Goal: Information Seeking & Learning: Compare options

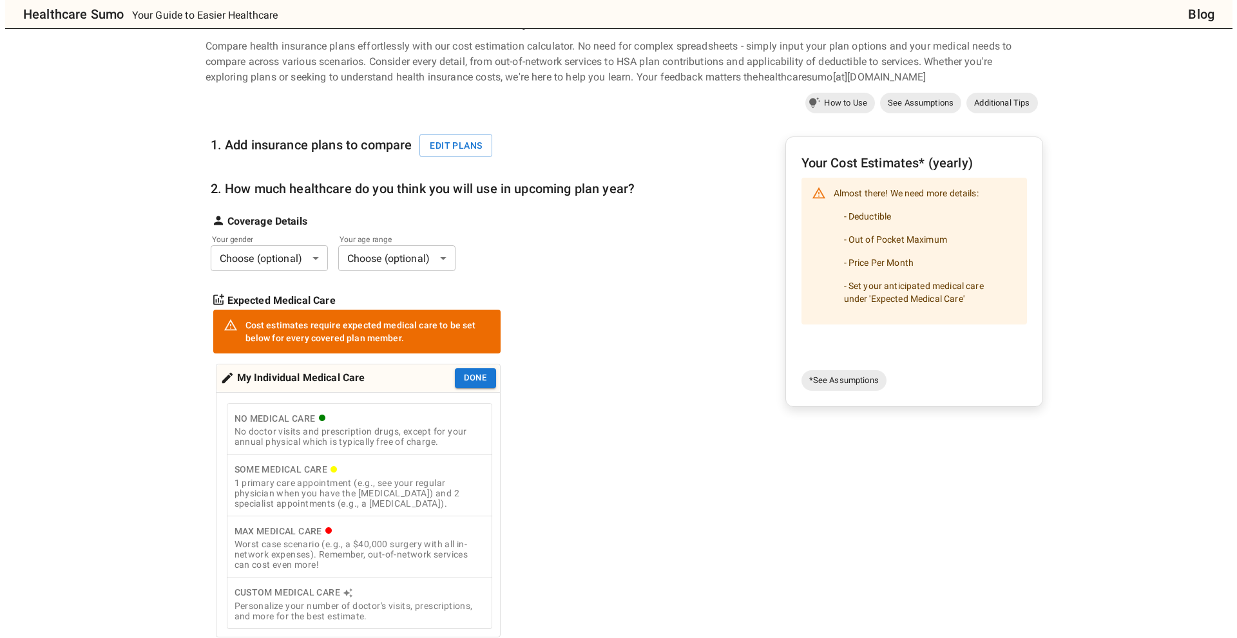
scroll to position [49, 0]
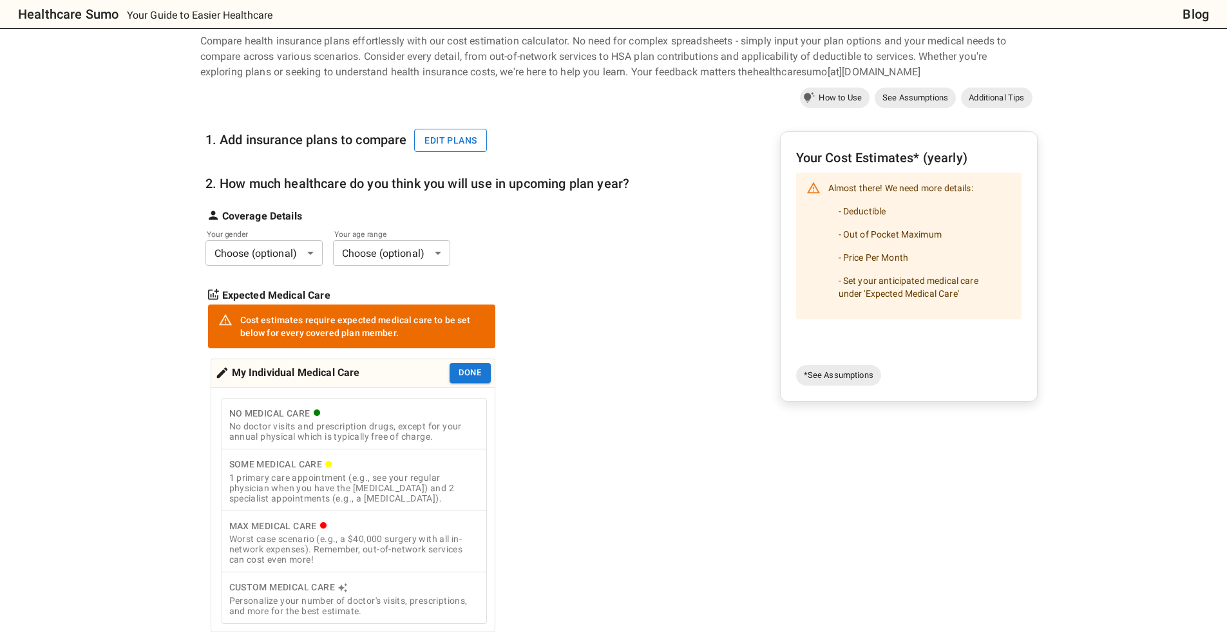
click at [441, 140] on button "Edit plans" at bounding box center [450, 141] width 73 height 24
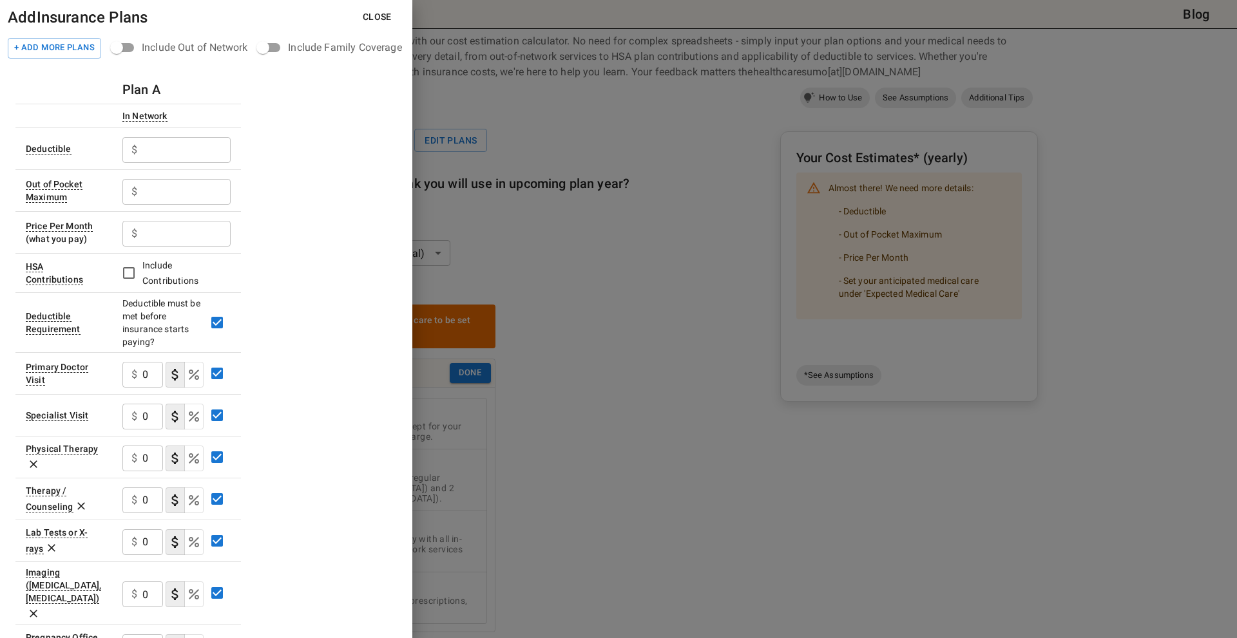
click at [182, 154] on input "text" at bounding box center [186, 150] width 88 height 26
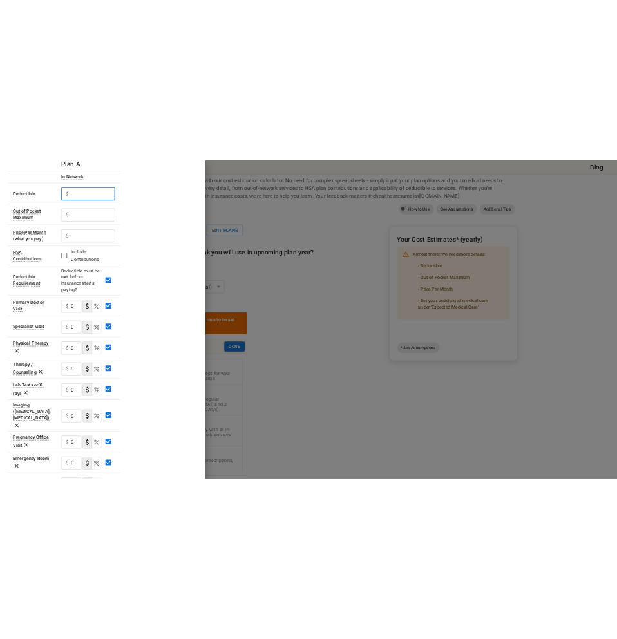
scroll to position [0, 0]
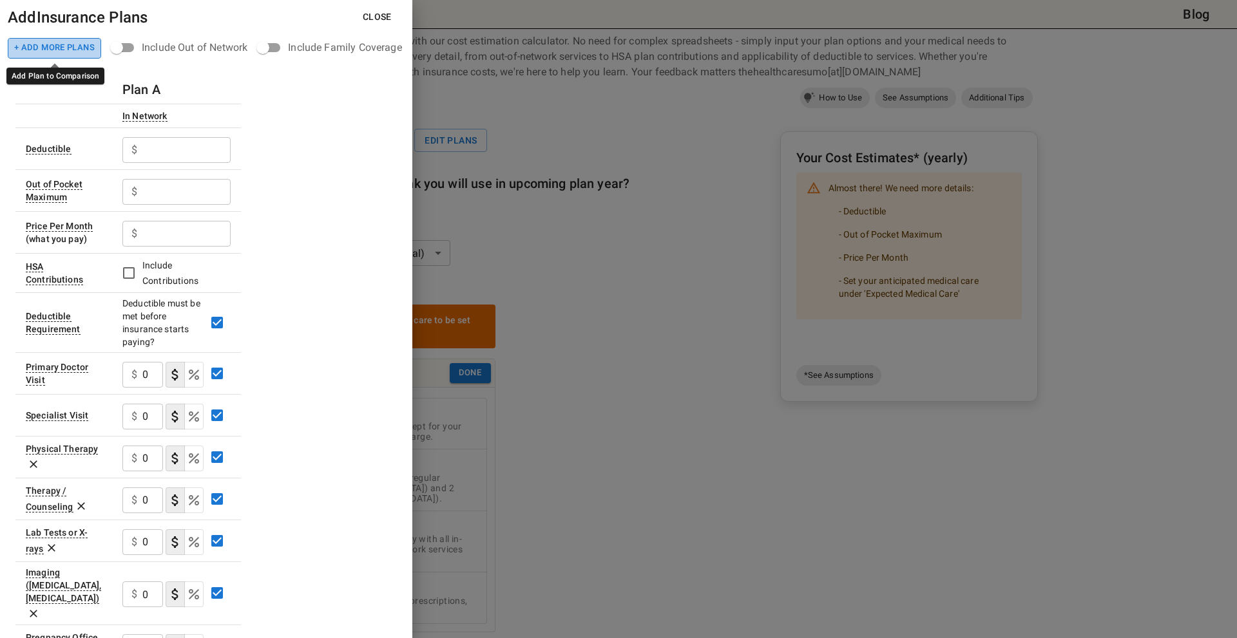
click at [47, 44] on button "+ Add More Plans" at bounding box center [54, 48] width 93 height 21
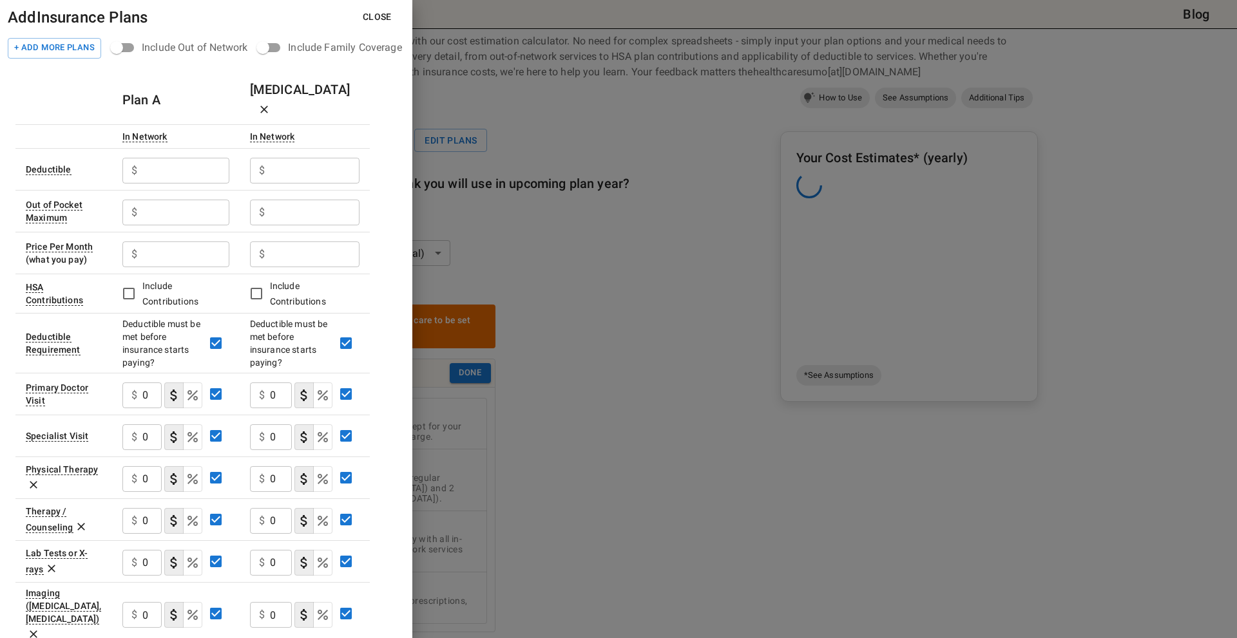
click at [149, 90] on h6 "Plan A" at bounding box center [141, 100] width 38 height 21
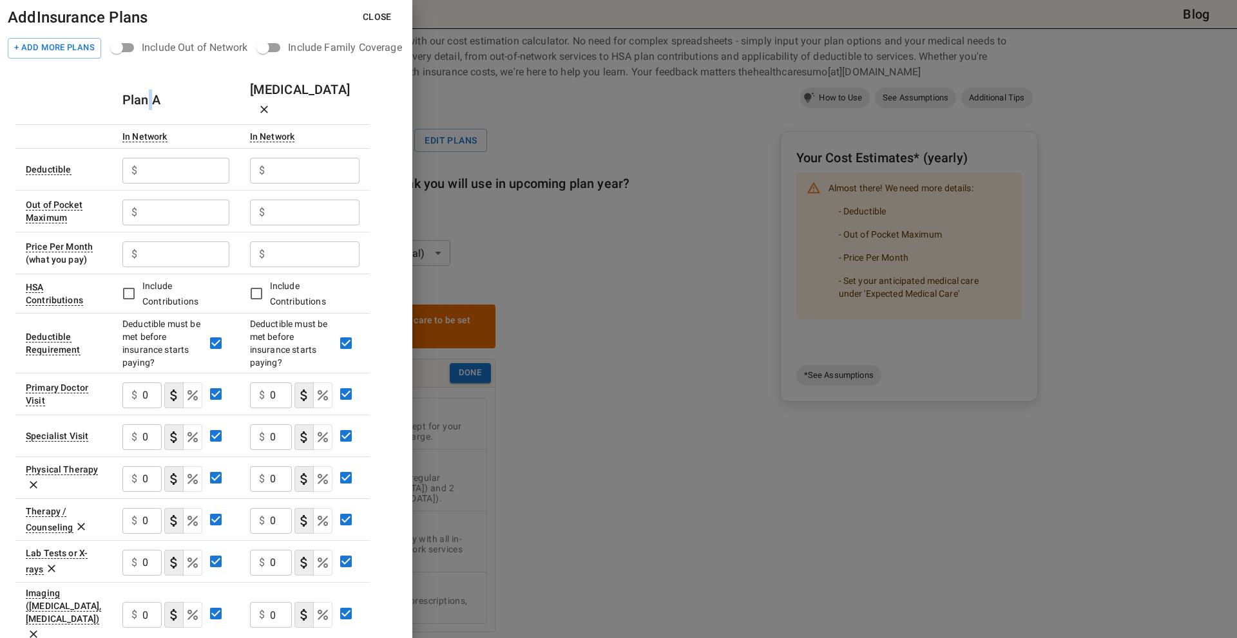
click at [149, 90] on h6 "Plan A" at bounding box center [141, 100] width 38 height 21
click at [158, 90] on h6 "Plan A" at bounding box center [141, 100] width 38 height 21
click at [204, 95] on div "Plan A" at bounding box center [175, 100] width 107 height 21
click at [138, 90] on h6 "Plan A" at bounding box center [141, 100] width 38 height 21
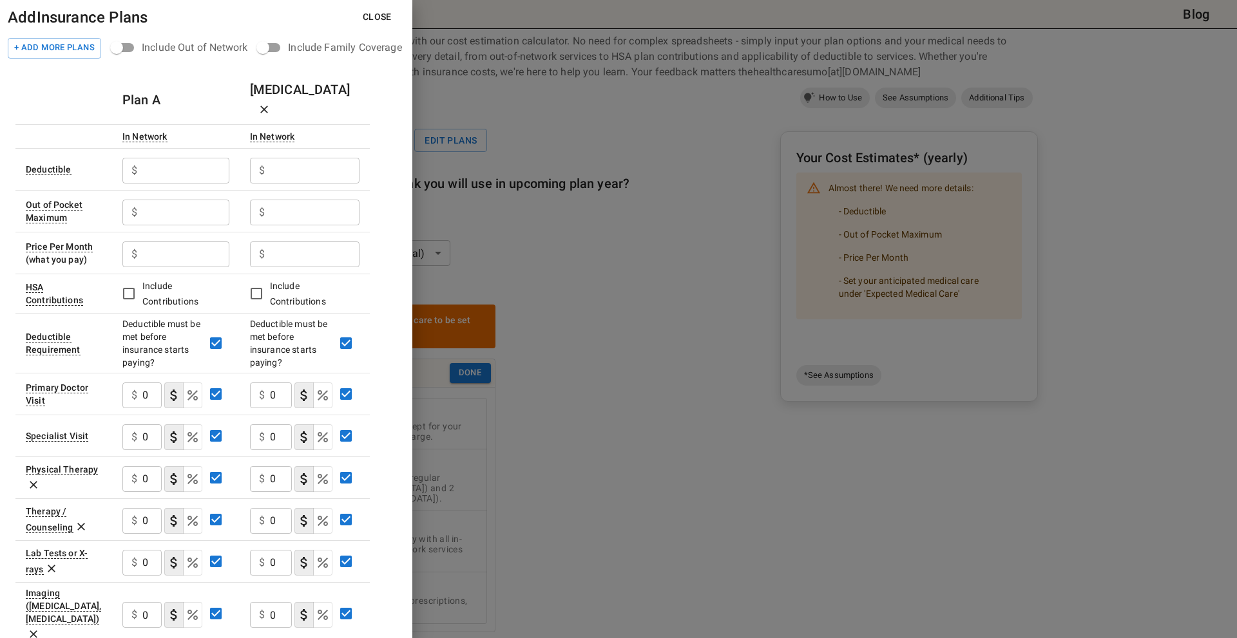
click at [147, 93] on h6 "Plan A" at bounding box center [141, 100] width 38 height 21
click at [151, 90] on h6 "Plan A" at bounding box center [141, 100] width 38 height 21
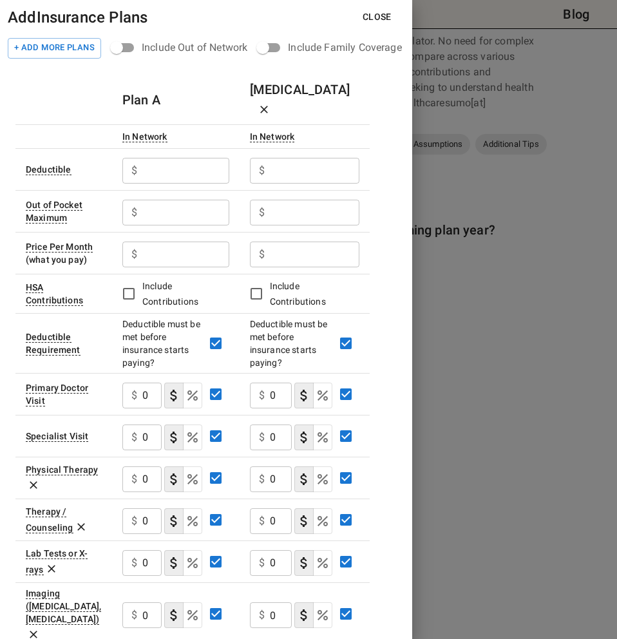
click at [177, 158] on input "text" at bounding box center [185, 171] width 87 height 26
type input "3400"
type input "1200"
click at [183, 200] on input "text" at bounding box center [185, 213] width 87 height 26
type input "6900"
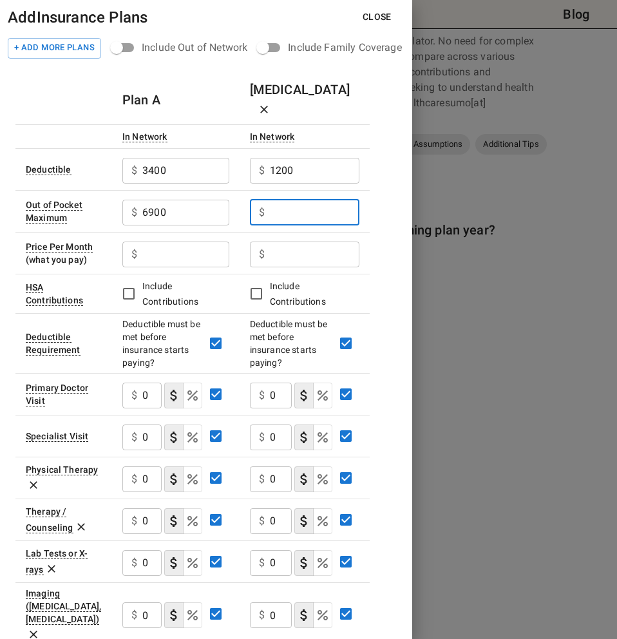
click at [283, 200] on input "text" at bounding box center [315, 213] width 90 height 26
type input "7600"
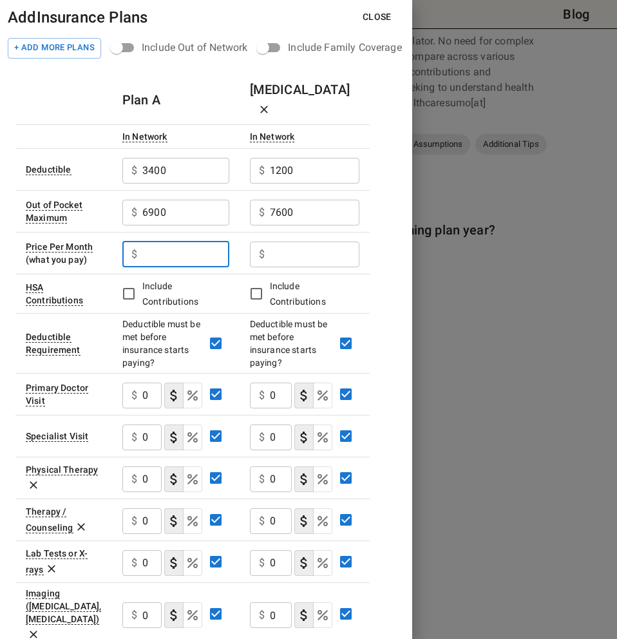
click at [197, 242] on input "text" at bounding box center [185, 255] width 87 height 26
click at [181, 242] on input "text" at bounding box center [185, 255] width 87 height 26
type input "225"
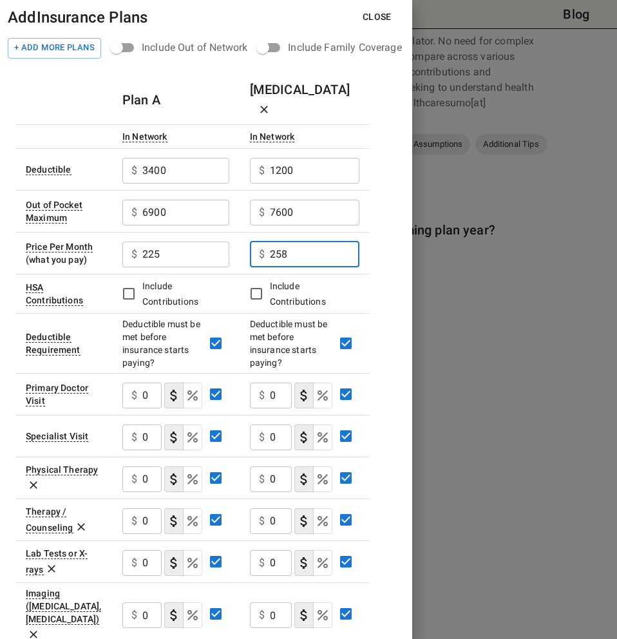
type input "258"
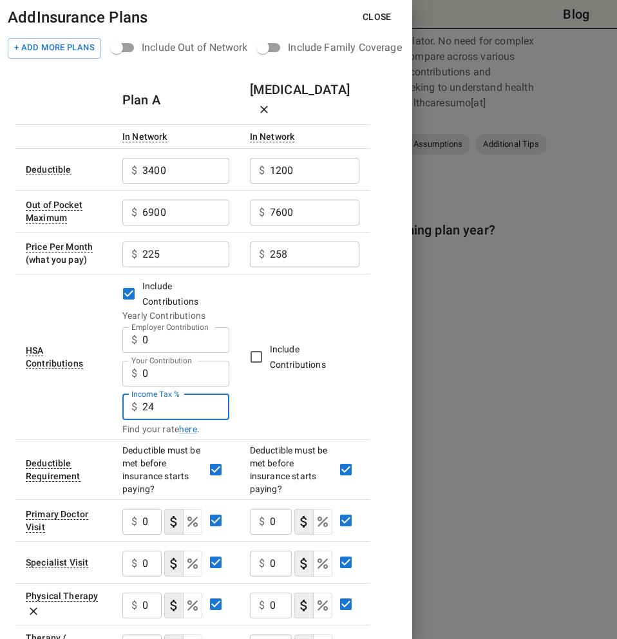
drag, startPoint x: 166, startPoint y: 384, endPoint x: 62, endPoint y: 395, distance: 104.3
click at [62, 395] on tr "HSA Contributions Include Contributions Yearly Contributions Employer Contribut…" at bounding box center [192, 357] width 354 height 166
type input "27"
drag, startPoint x: 182, startPoint y: 319, endPoint x: 135, endPoint y: 325, distance: 46.7
click at [135, 327] on div "$ 0 Employer Contribution" at bounding box center [175, 340] width 107 height 26
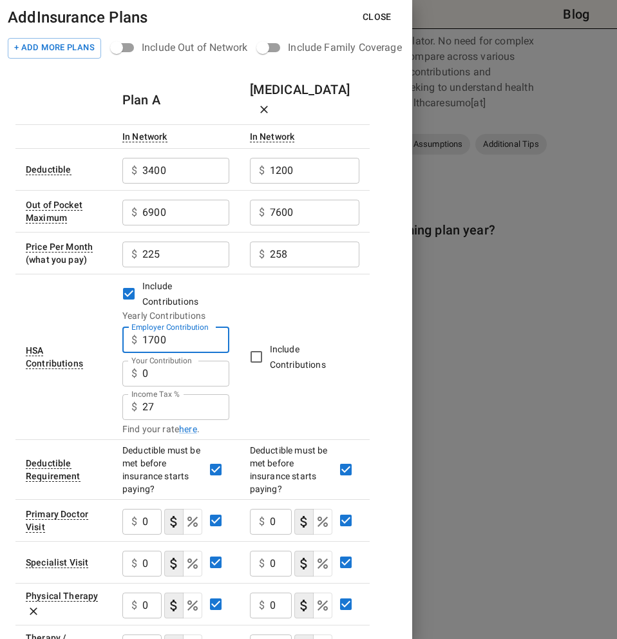
click at [179, 327] on input "1700" at bounding box center [185, 340] width 87 height 26
type input "1600"
click at [184, 361] on input "0" at bounding box center [185, 374] width 87 height 26
type input "1000"
click at [246, 276] on td "Include Contributions" at bounding box center [305, 357] width 130 height 166
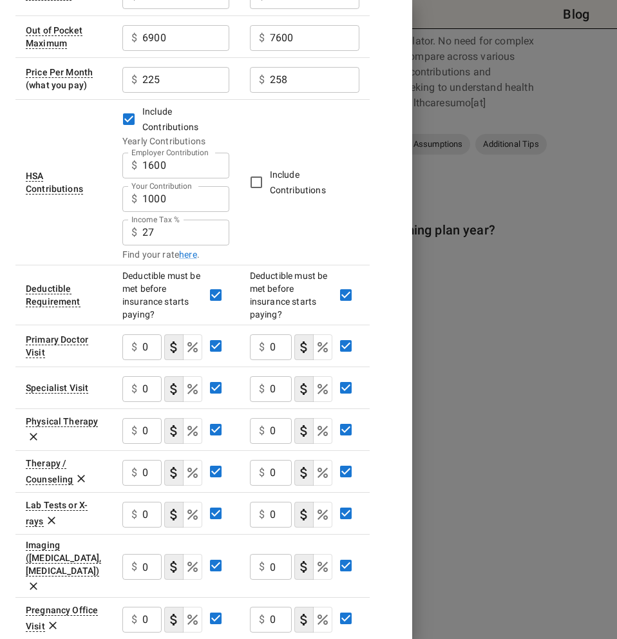
scroll to position [204, 0]
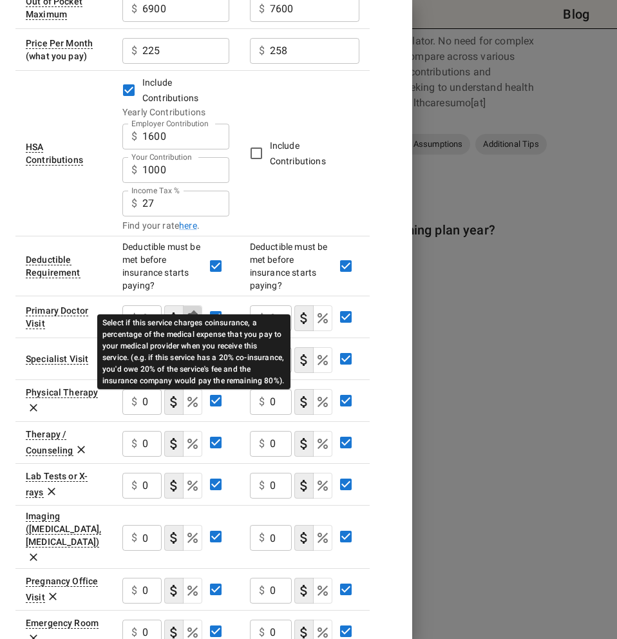
click at [194, 313] on icon "Select if this service charges coinsurance, a percentage of the medical expense…" at bounding box center [192, 318] width 10 height 10
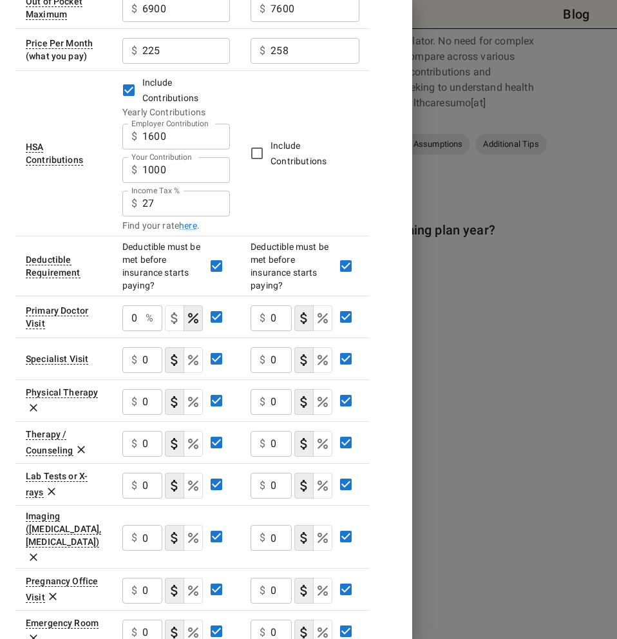
click at [138, 305] on input "0" at bounding box center [131, 318] width 18 height 26
type input "20"
click at [185, 347] on button "coinsurance" at bounding box center [193, 360] width 19 height 26
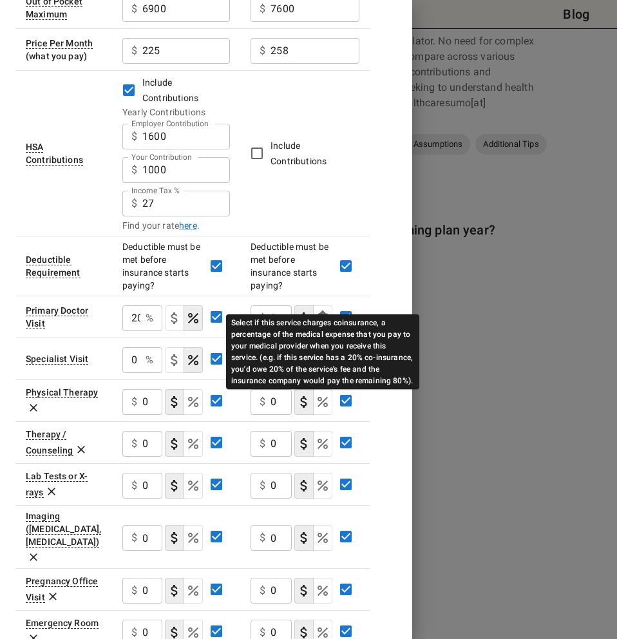
click at [316, 310] on icon "Select if this service charges coinsurance, a percentage of the medical expense…" at bounding box center [322, 317] width 15 height 15
click at [319, 333] on div "Select if this service charges coinsurance, a percentage of the medical expense…" at bounding box center [322, 351] width 193 height 75
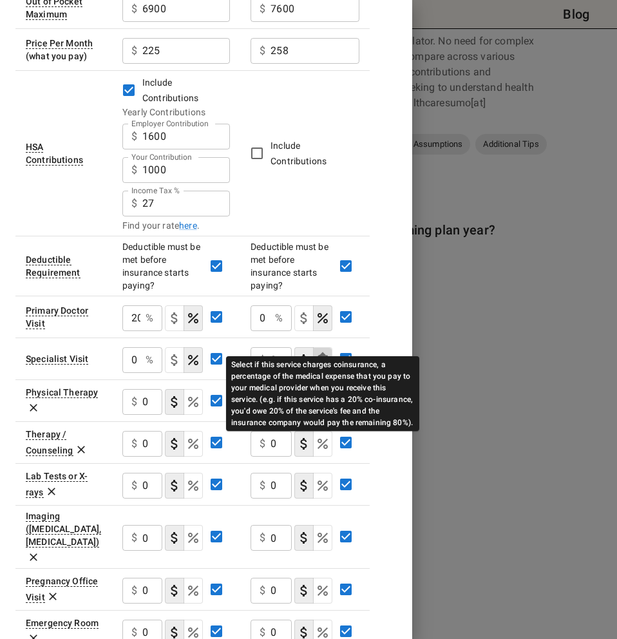
click at [324, 355] on icon "Select if this service charges coinsurance, a percentage of the medical expense…" at bounding box center [323, 360] width 10 height 10
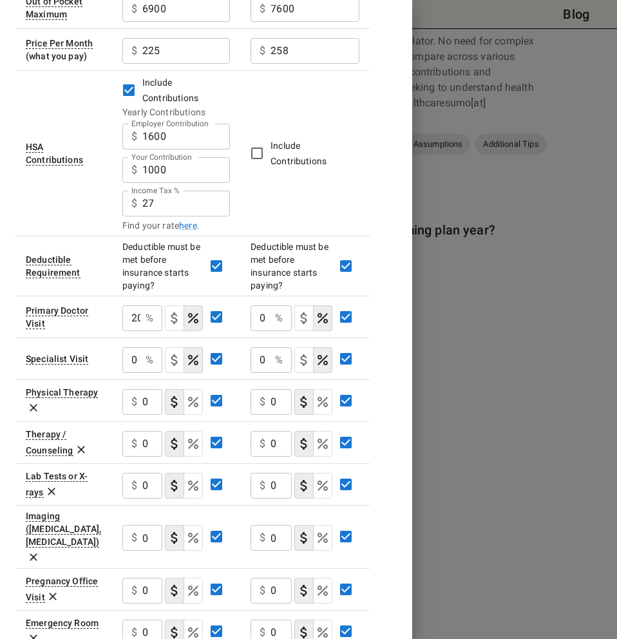
click at [267, 305] on input "0" at bounding box center [260, 318] width 19 height 26
type input "20"
click at [269, 347] on input "0" at bounding box center [260, 360] width 19 height 26
type input "20"
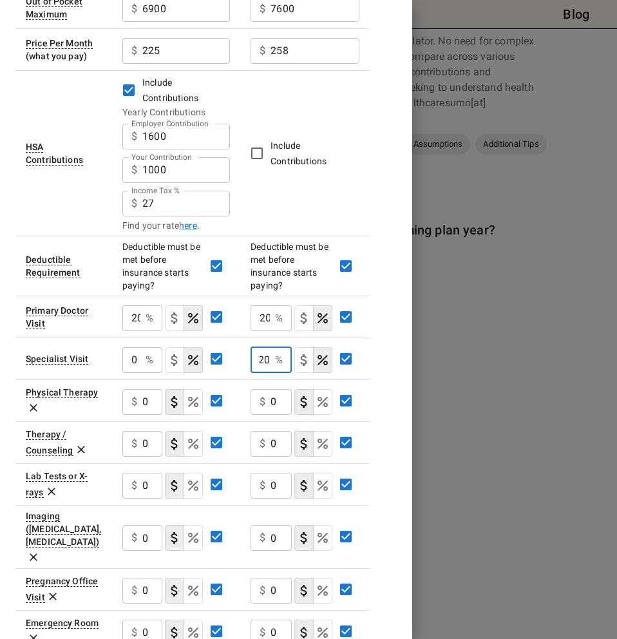
click at [138, 347] on input "0" at bounding box center [131, 360] width 18 height 26
type input "20"
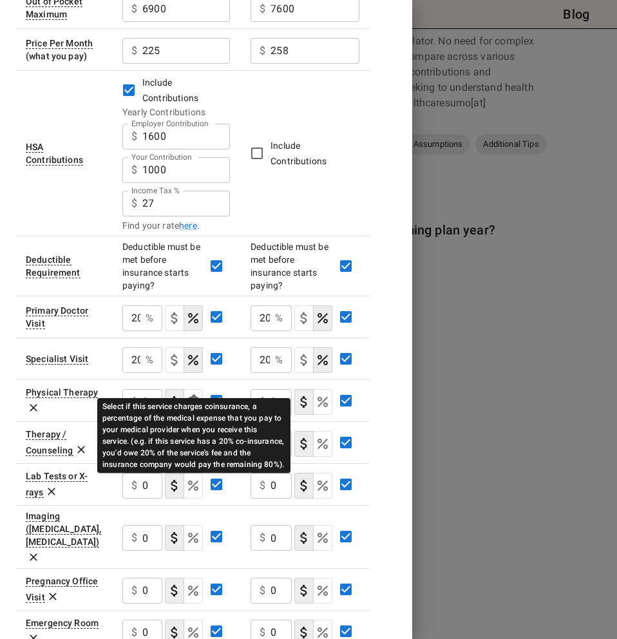
drag, startPoint x: 189, startPoint y: 385, endPoint x: 155, endPoint y: 382, distance: 33.6
click at [189, 394] on icon "Select if this service charges coinsurance, a percentage of the medical expense…" at bounding box center [192, 401] width 15 height 15
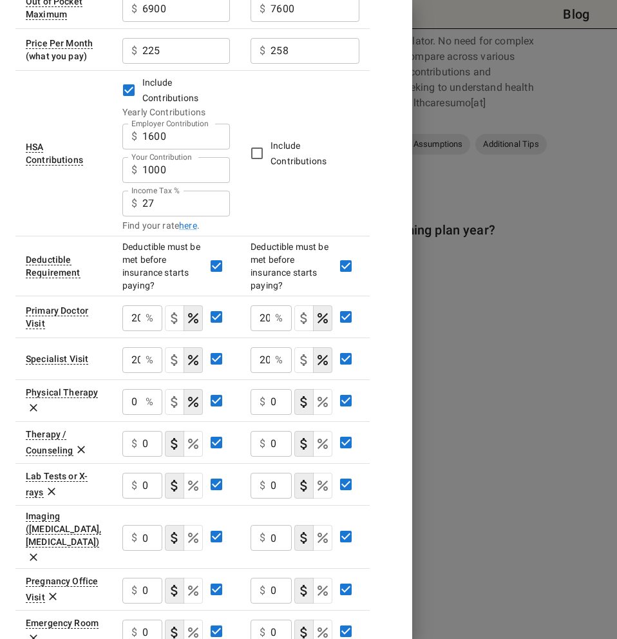
click at [144, 389] on div "0 % ​" at bounding box center [142, 402] width 40 height 26
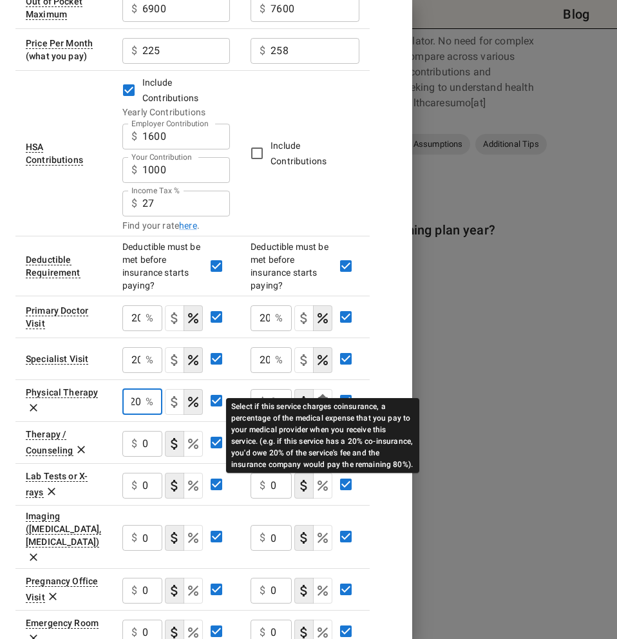
type input "20"
click at [325, 394] on icon "Select if this service charges coinsurance, a percentage of the medical expense…" at bounding box center [322, 401] width 15 height 15
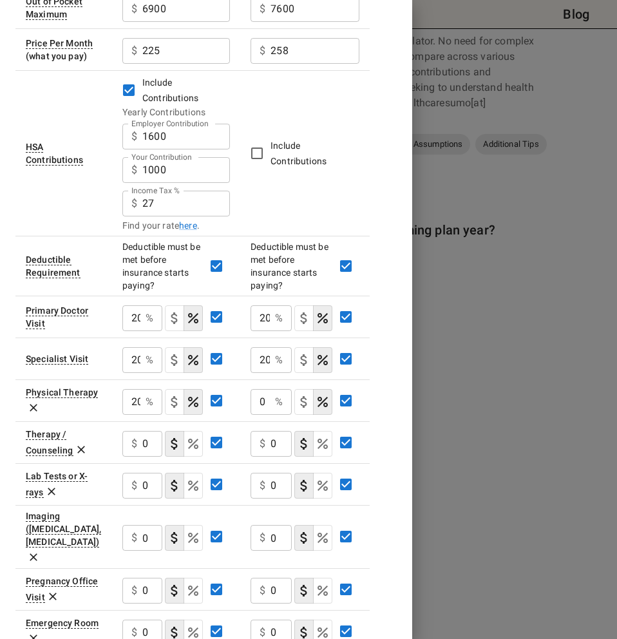
click at [278, 394] on p "%" at bounding box center [279, 401] width 8 height 15
click at [272, 389] on div "0 % ​" at bounding box center [271, 402] width 41 height 26
type input "20"
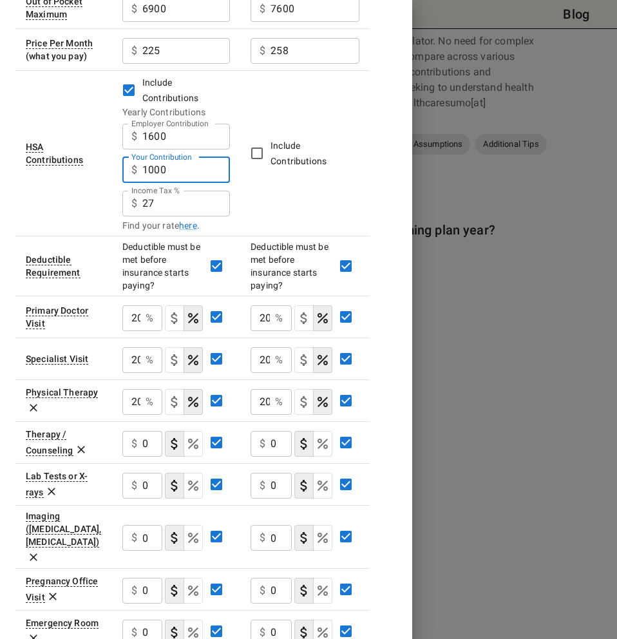
drag, startPoint x: 202, startPoint y: 144, endPoint x: 132, endPoint y: 135, distance: 70.1
click at [132, 157] on div "Your Contribution $ 1000 Your Contribution" at bounding box center [176, 170] width 108 height 26
type input "0"
click at [301, 158] on td "Include Contributions" at bounding box center [304, 153] width 129 height 166
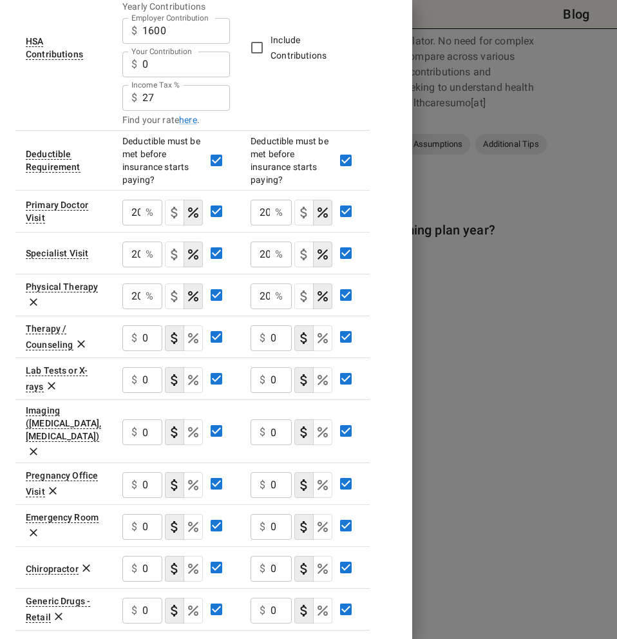
scroll to position [314, 0]
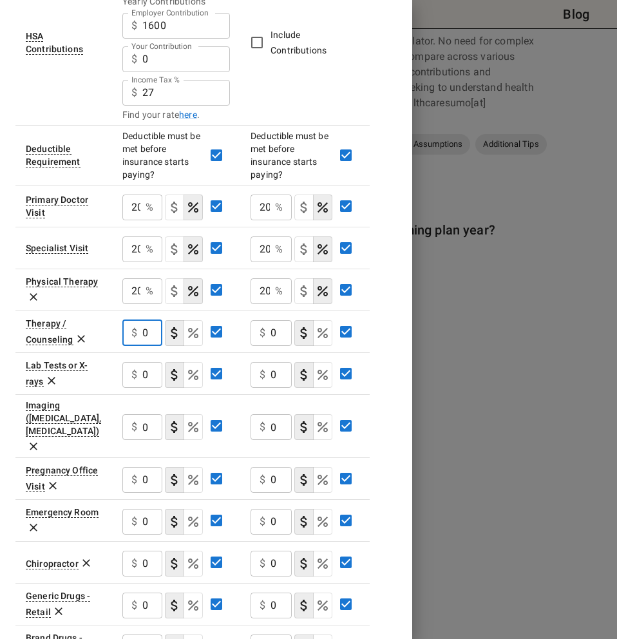
click at [148, 320] on input "0" at bounding box center [152, 333] width 20 height 26
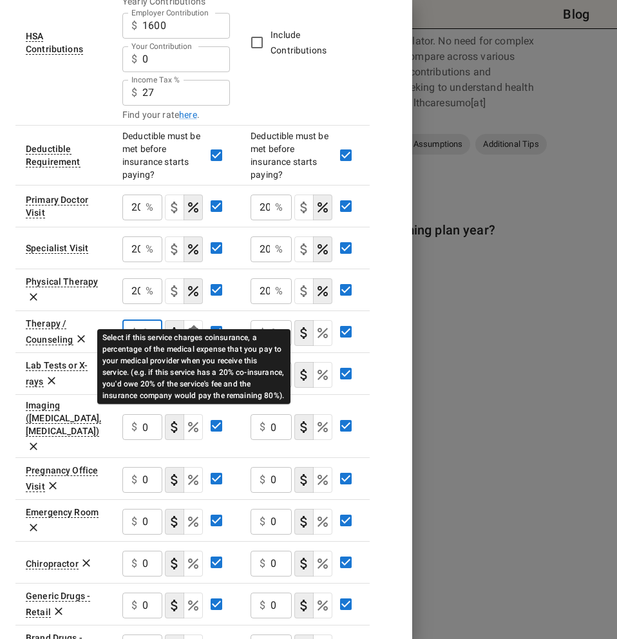
click at [194, 325] on icon "Select if this service charges coinsurance, a percentage of the medical expense…" at bounding box center [192, 332] width 15 height 15
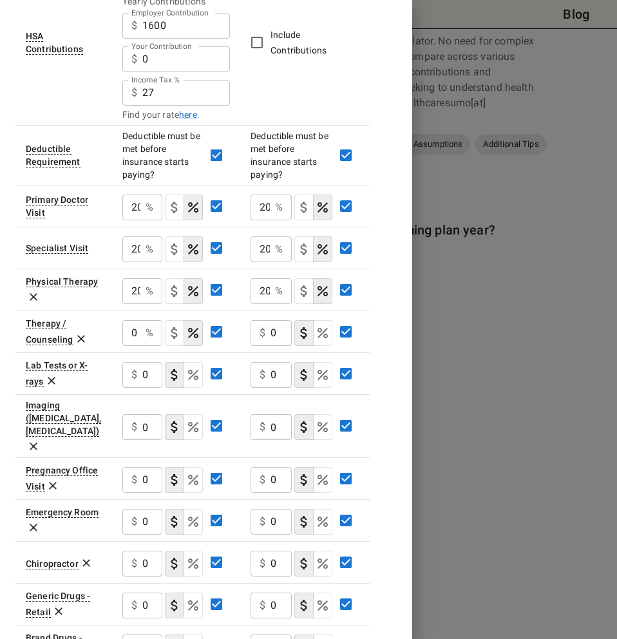
click at [148, 325] on p "%" at bounding box center [150, 332] width 8 height 15
click at [139, 320] on input "0" at bounding box center [131, 333] width 18 height 26
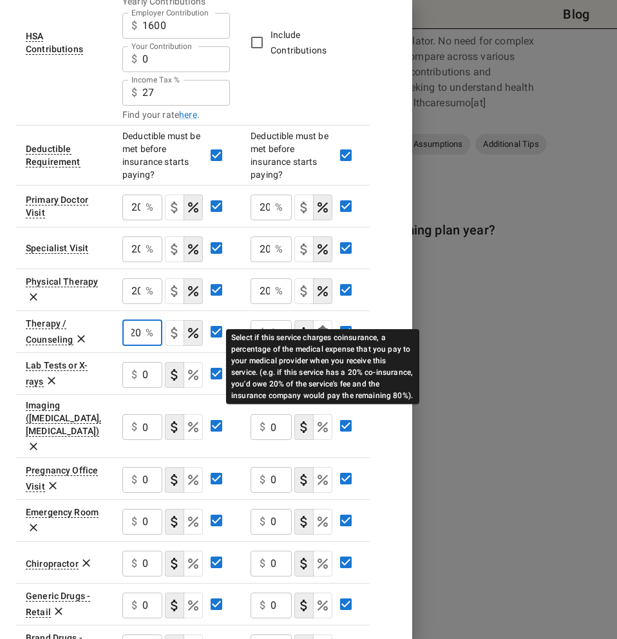
type input "20"
click at [319, 328] on icon "Select if this service charges coinsurance, a percentage of the medical expense…" at bounding box center [323, 333] width 10 height 10
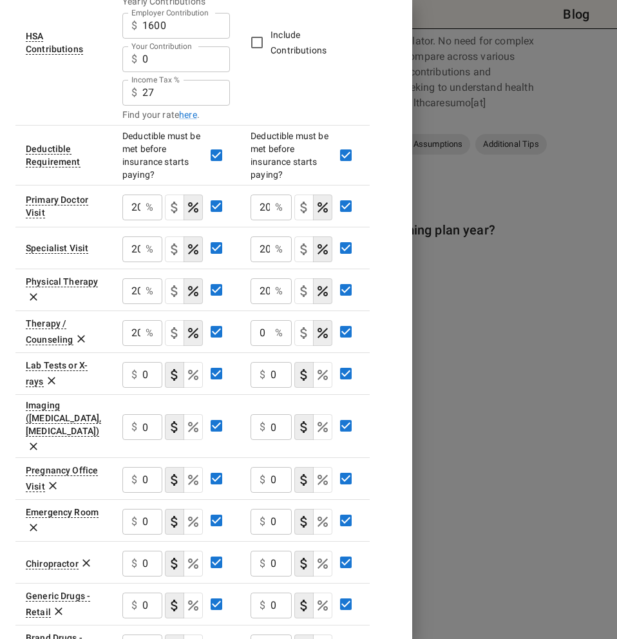
click at [269, 320] on input "0" at bounding box center [260, 333] width 19 height 26
type input "20"
click at [133, 367] on p "$" at bounding box center [134, 374] width 6 height 15
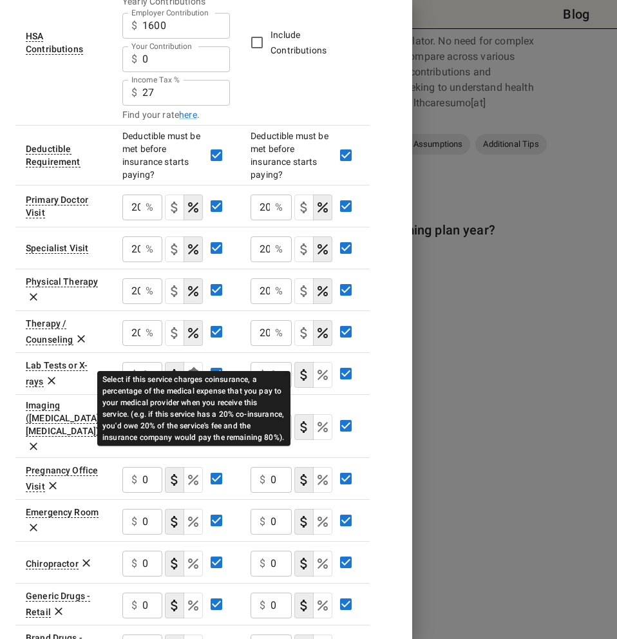
click at [187, 367] on icon "Select if this service charges coinsurance, a percentage of the medical expense…" at bounding box center [192, 374] width 15 height 15
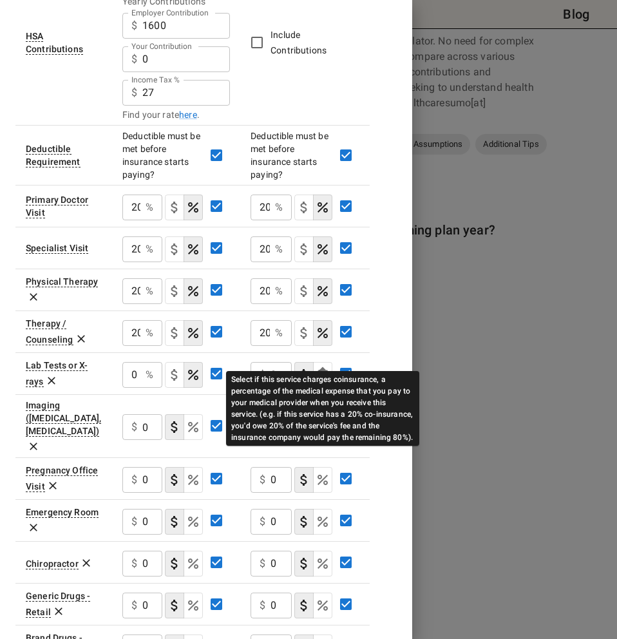
click at [323, 367] on icon "Select if this service charges coinsurance, a percentage of the medical expense…" at bounding box center [322, 374] width 15 height 15
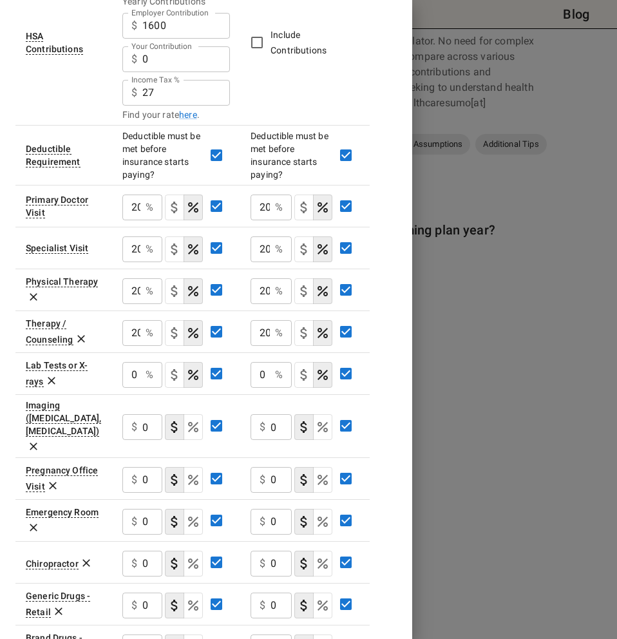
click at [266, 362] on input "0" at bounding box center [260, 375] width 19 height 26
type input "20"
click at [146, 367] on p "%" at bounding box center [150, 374] width 8 height 15
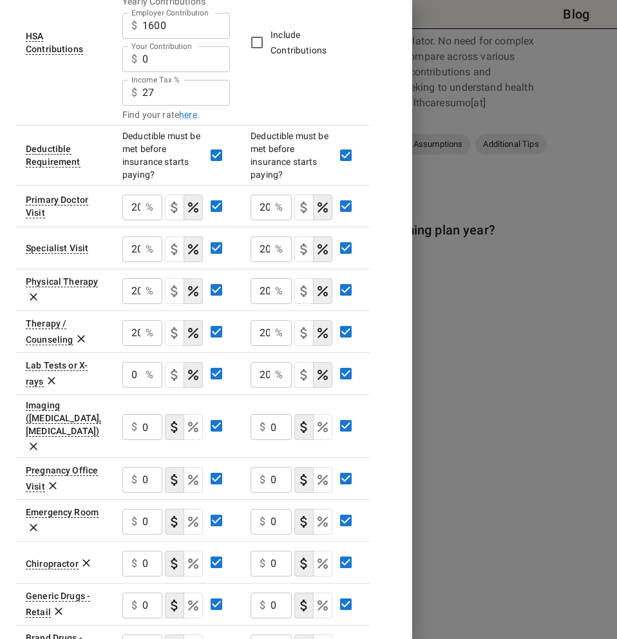
click at [140, 362] on input "0" at bounding box center [131, 375] width 18 height 26
type input "20"
click at [147, 414] on input "0" at bounding box center [152, 427] width 20 height 26
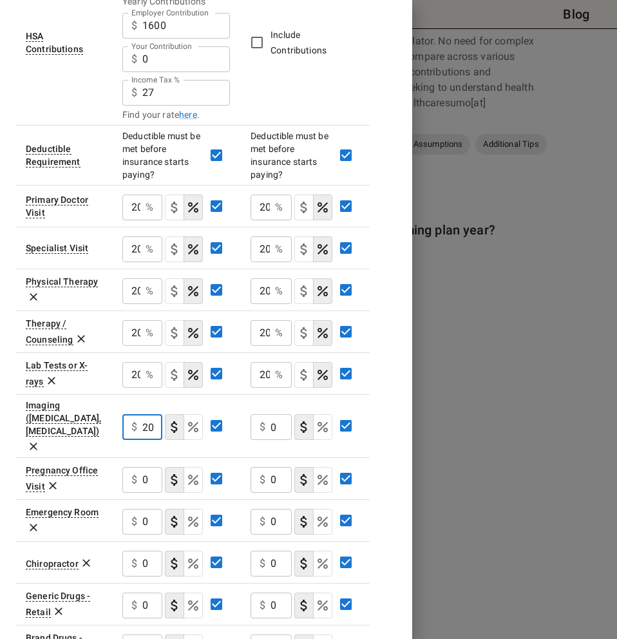
type input "20"
click at [272, 414] on input "0" at bounding box center [280, 427] width 21 height 26
type input "20"
click at [142, 467] on div "$ 0 ​" at bounding box center [142, 480] width 40 height 26
click at [51, 482] on icon at bounding box center [53, 486] width 8 height 8
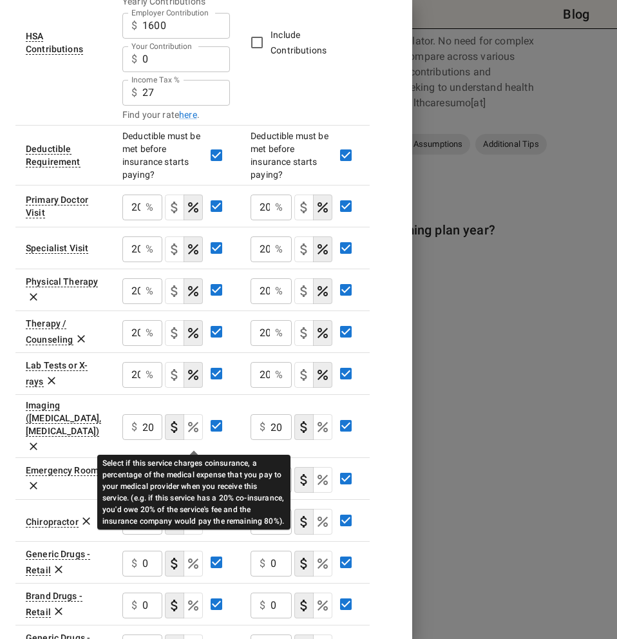
click at [189, 472] on icon "Select if this service charges coinsurance, a percentage of the medical expense…" at bounding box center [192, 479] width 15 height 15
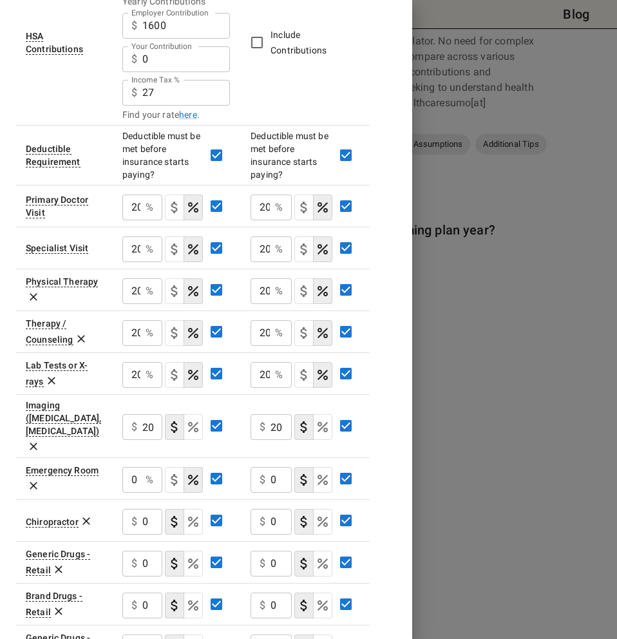
click at [148, 472] on p "%" at bounding box center [150, 479] width 8 height 15
click at [136, 467] on input "0" at bounding box center [131, 480] width 18 height 26
type input "20"
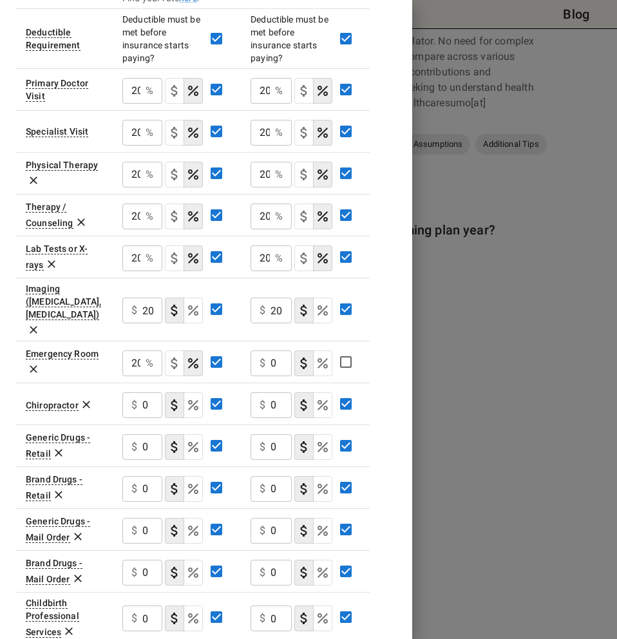
scroll to position [435, 0]
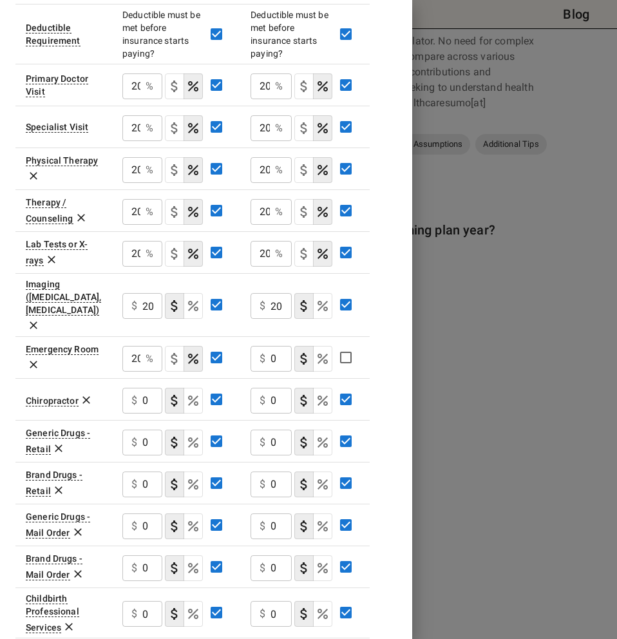
click at [145, 388] on input "0" at bounding box center [152, 401] width 20 height 26
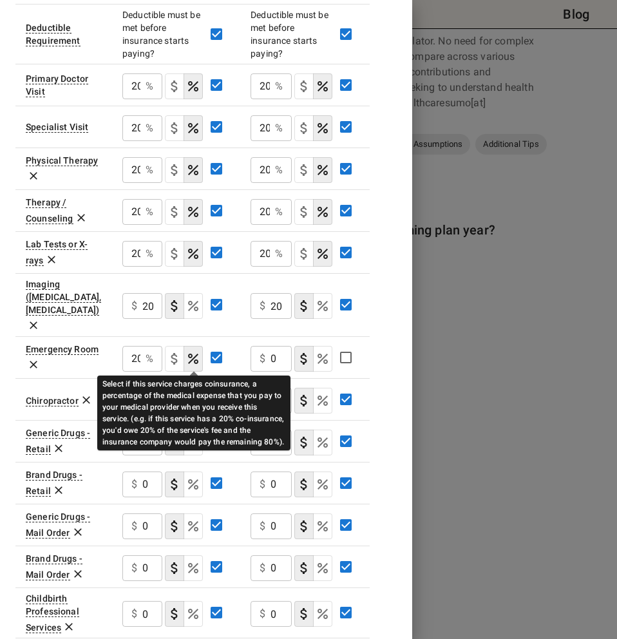
click at [198, 393] on icon "Select if this service charges coinsurance, a percentage of the medical expense…" at bounding box center [192, 400] width 15 height 15
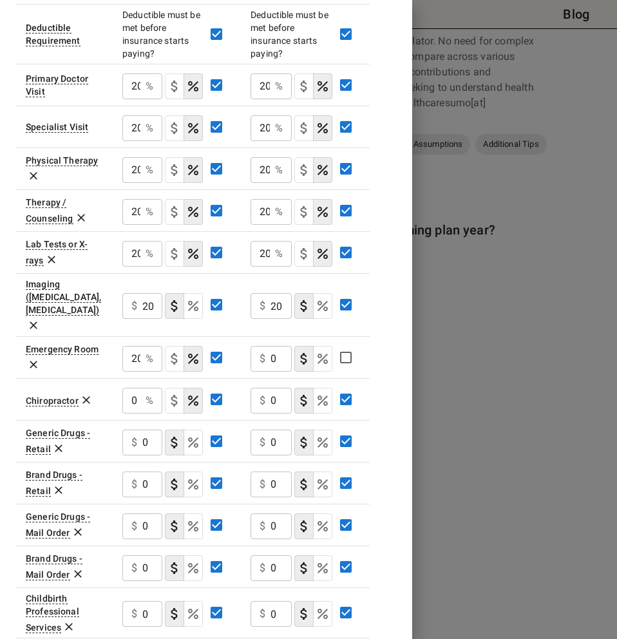
click at [149, 393] on p "%" at bounding box center [150, 400] width 8 height 15
click at [146, 388] on div "0 % ​" at bounding box center [142, 401] width 40 height 26
type input "0"
type input "2"
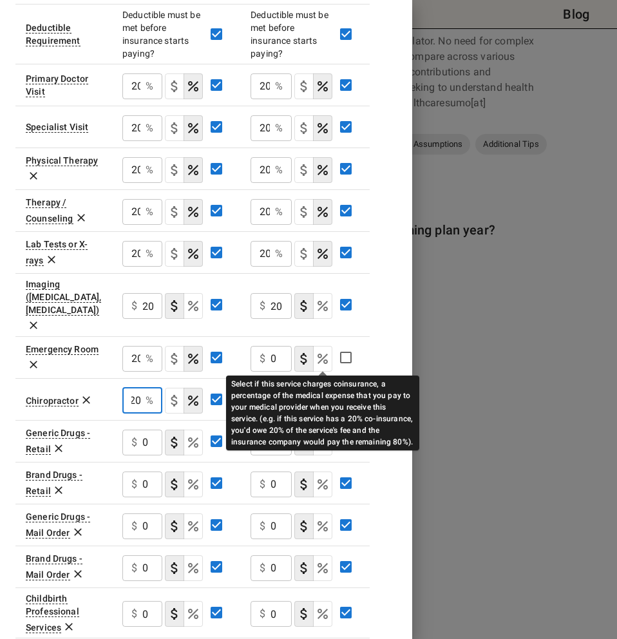
type input "20"
click at [316, 393] on icon "Select if this service charges coinsurance, a percentage of the medical expense…" at bounding box center [322, 400] width 15 height 15
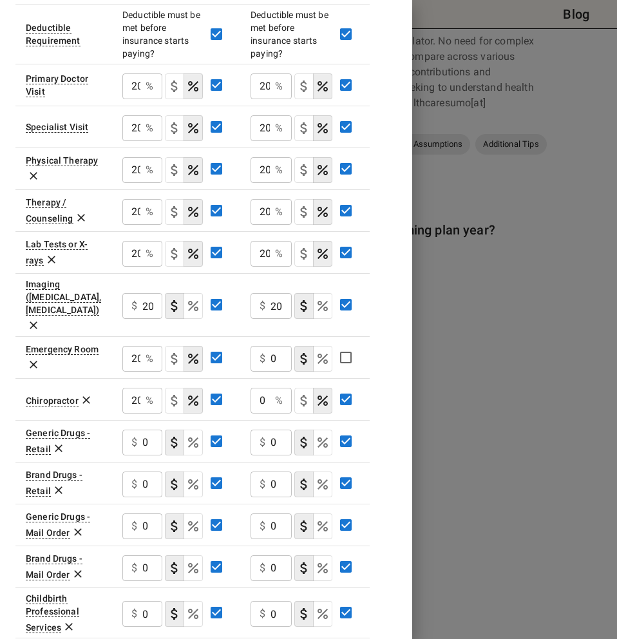
click at [277, 388] on div "0 % ​" at bounding box center [271, 401] width 41 height 26
type input "20"
click at [84, 397] on icon at bounding box center [86, 401] width 8 height 8
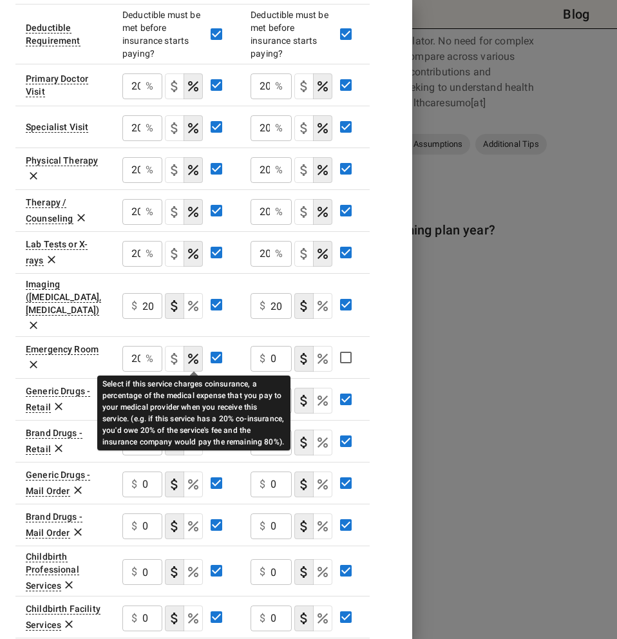
click at [188, 393] on icon "Select if this service charges coinsurance, a percentage of the medical expense…" at bounding box center [192, 400] width 15 height 15
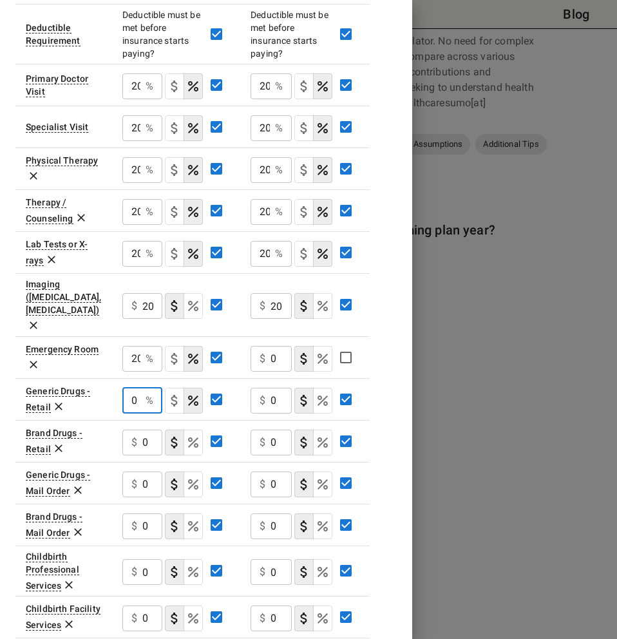
click at [137, 388] on input "0" at bounding box center [131, 401] width 18 height 26
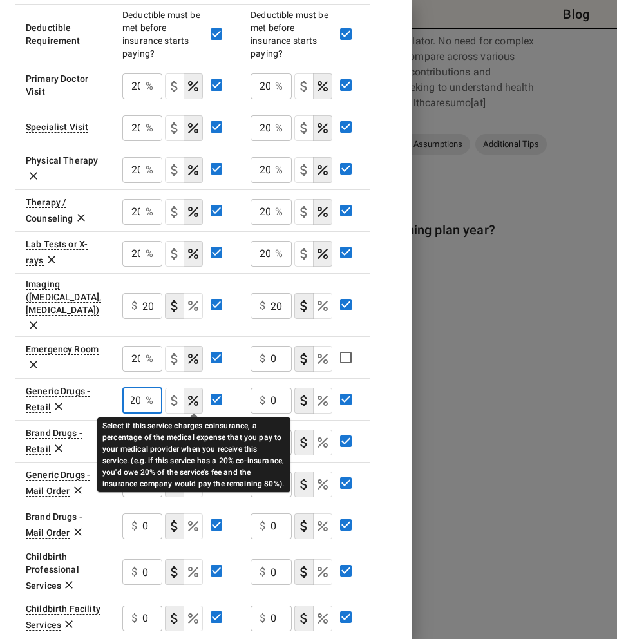
type input "20"
click at [194, 435] on icon "Select if this service charges coinsurance, a percentage of the medical expense…" at bounding box center [192, 442] width 15 height 15
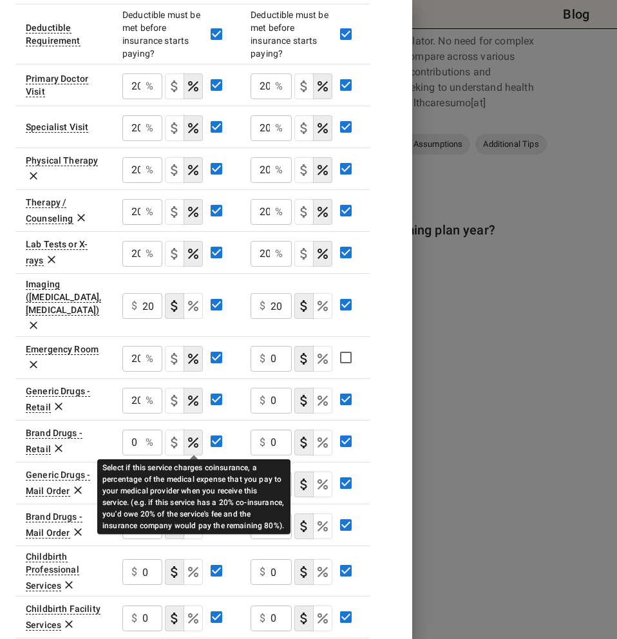
click at [187, 477] on icon "Select if this service charges coinsurance, a percentage of the medical expense…" at bounding box center [192, 484] width 15 height 15
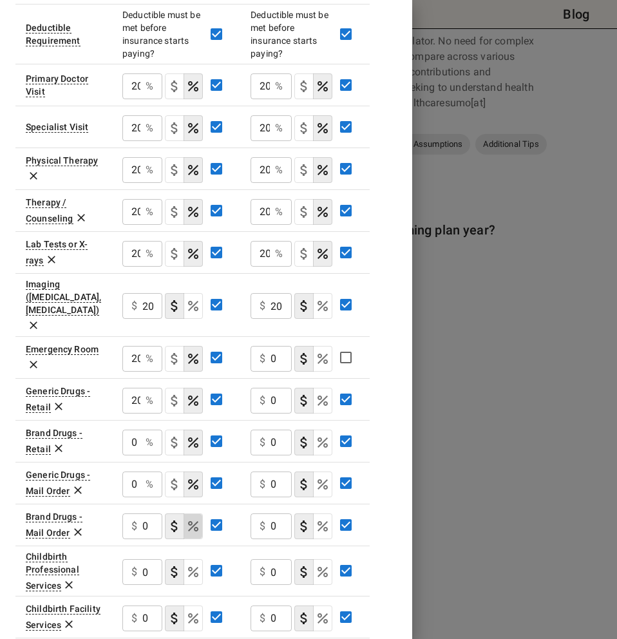
click at [194, 513] on button "coinsurance" at bounding box center [193, 526] width 19 height 26
click at [145, 430] on div "0 % ​" at bounding box center [142, 443] width 40 height 26
type input "20"
click at [144, 471] on div "0 % ​" at bounding box center [142, 484] width 40 height 26
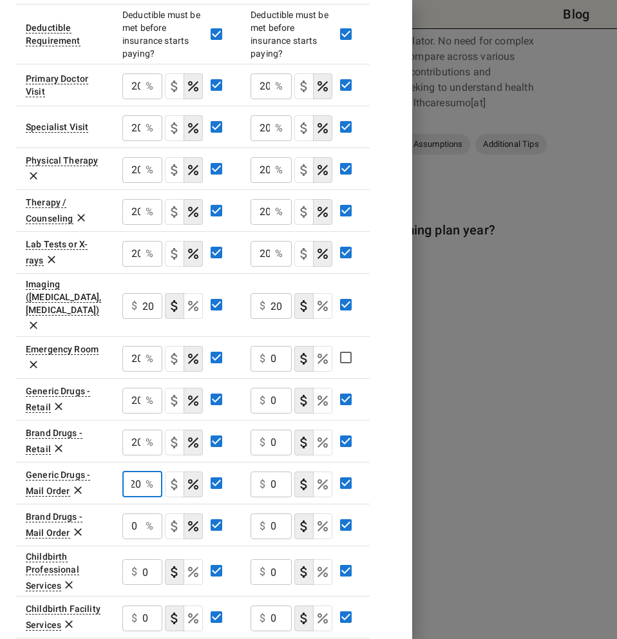
type input "20"
click at [137, 513] on input "0" at bounding box center [131, 526] width 18 height 26
type input "20"
click at [281, 388] on input "0" at bounding box center [280, 401] width 21 height 26
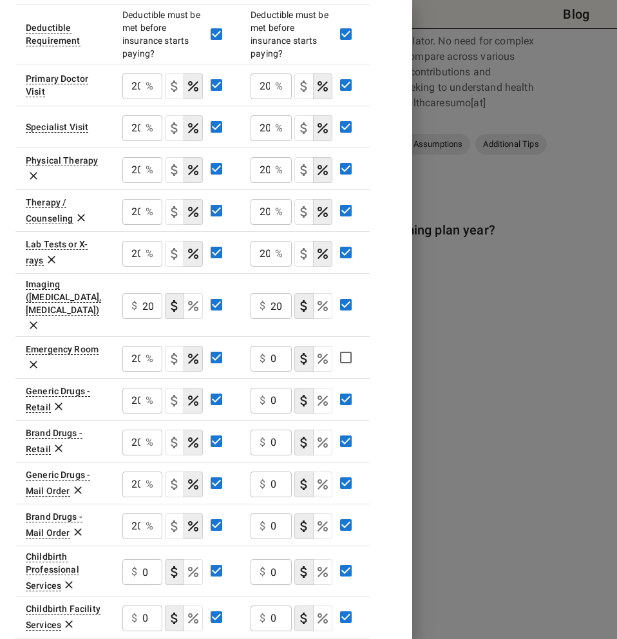
click at [270, 388] on div "$ 0 ​" at bounding box center [271, 401] width 41 height 26
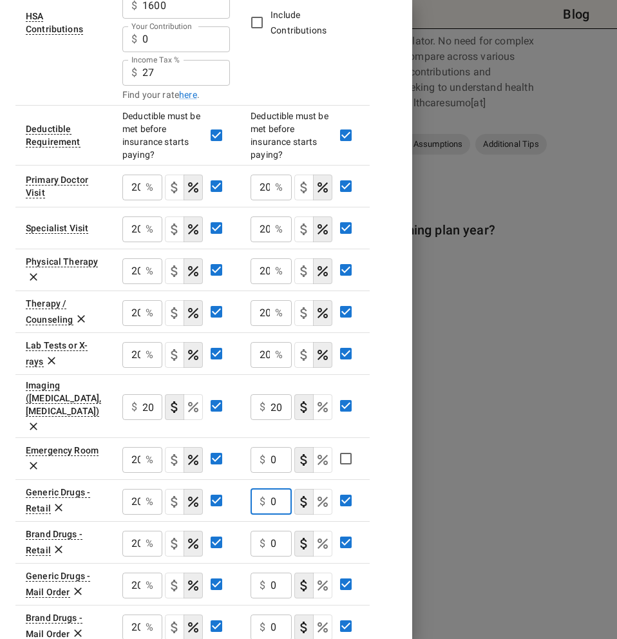
scroll to position [348, 0]
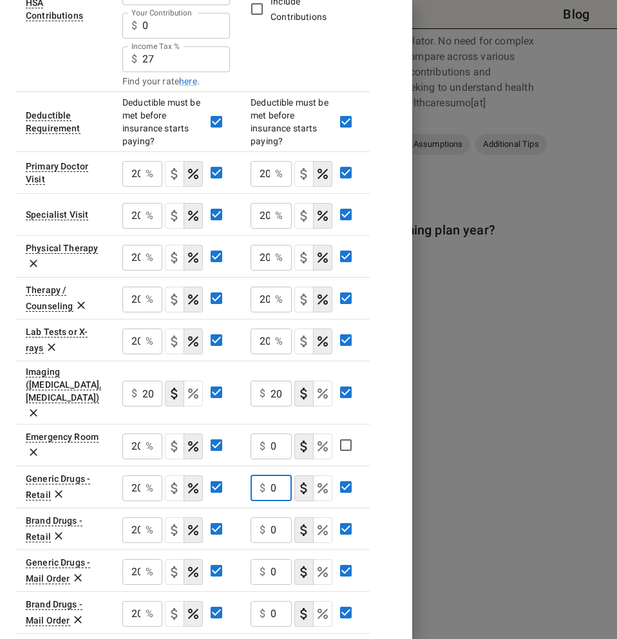
click at [278, 433] on input "0" at bounding box center [280, 446] width 21 height 26
type input "1"
type input "150"
click at [391, 403] on div "Plan A Plan B In Network In Network Deductible $ 3400 ​ $ 1200 ​ Out of Pocket …" at bounding box center [205, 244] width 381 height 1032
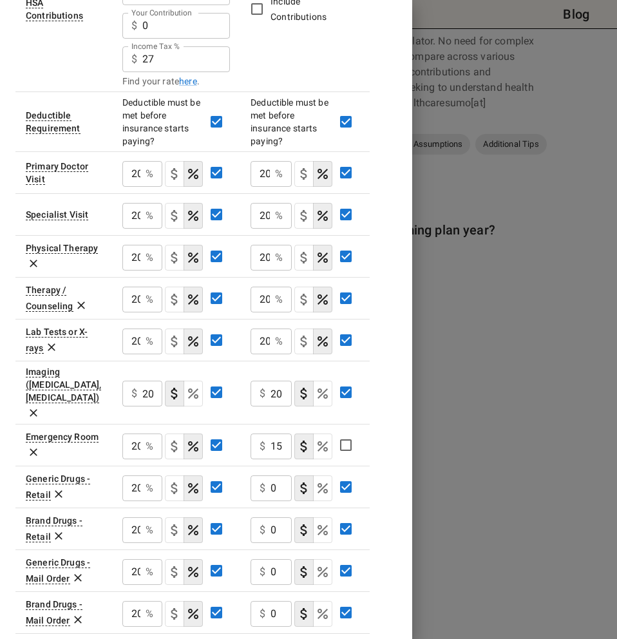
scroll to position [442, 0]
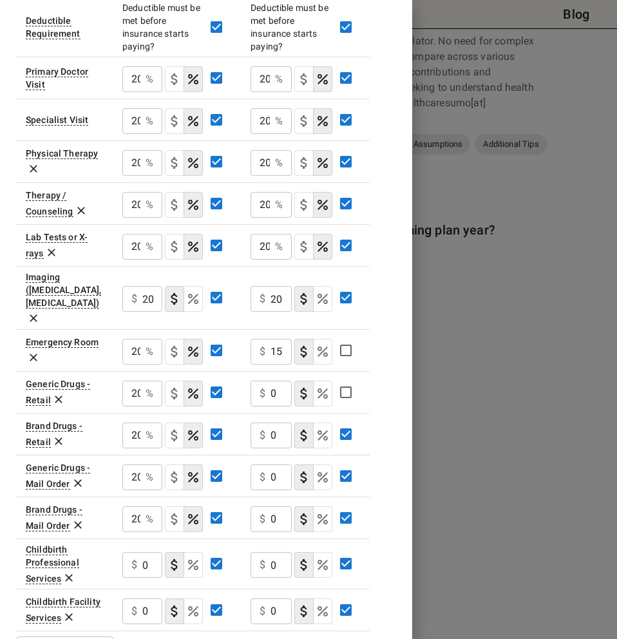
click at [349, 417] on div "$ 0 ​" at bounding box center [305, 433] width 109 height 33
click at [286, 339] on input "150" at bounding box center [280, 352] width 21 height 26
drag, startPoint x: 286, startPoint y: 313, endPoint x: 294, endPoint y: 313, distance: 8.4
click at [294, 334] on div "$ 150 ​" at bounding box center [305, 350] width 109 height 33
click at [284, 339] on input "150" at bounding box center [280, 352] width 21 height 26
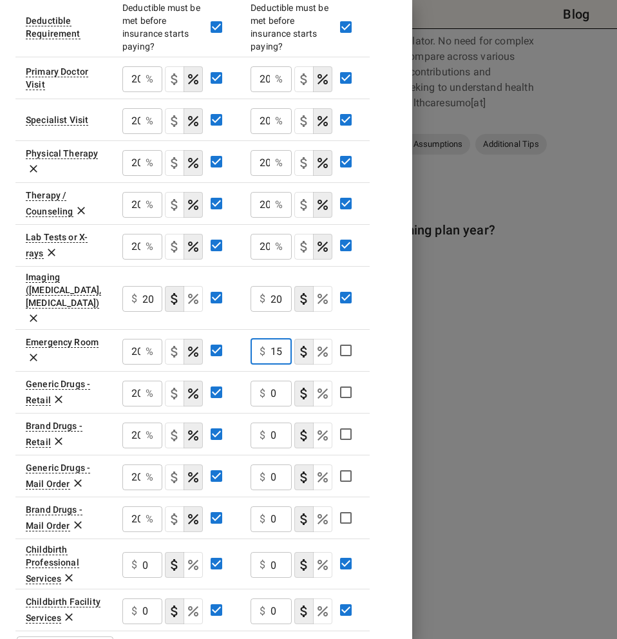
scroll to position [0, 6]
click at [276, 381] on input "0" at bounding box center [280, 394] width 21 height 26
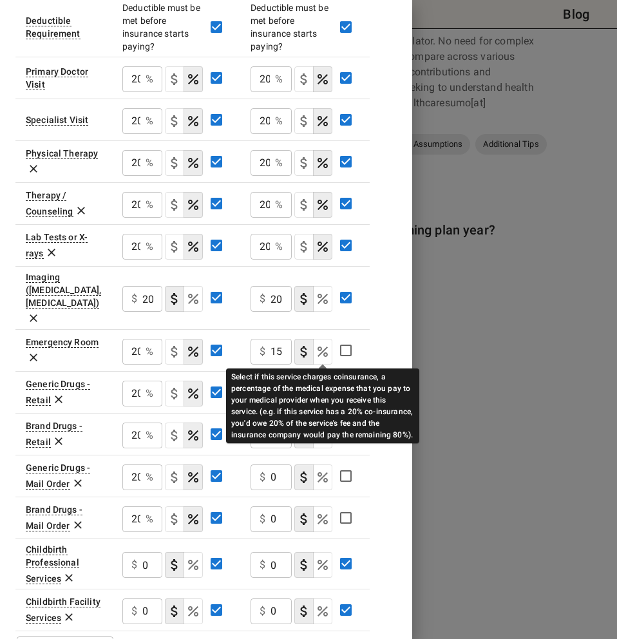
click at [318, 386] on icon "Select if this service charges coinsurance, a percentage of the medical expense…" at bounding box center [322, 393] width 15 height 15
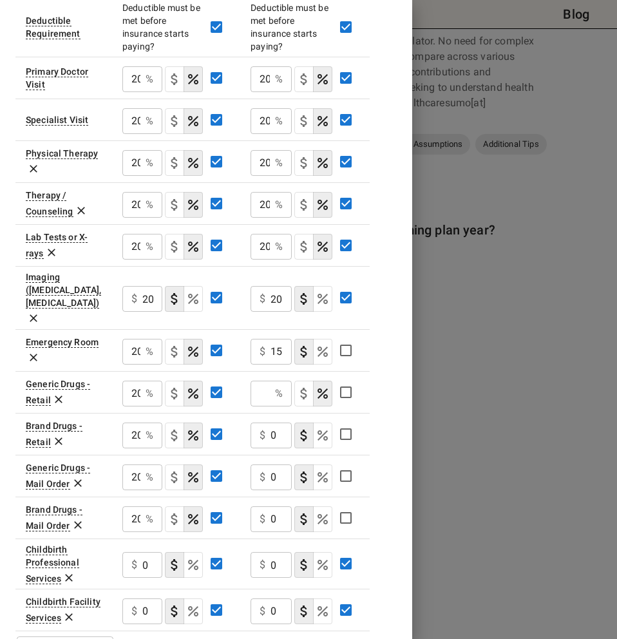
click at [278, 386] on p "%" at bounding box center [279, 393] width 8 height 15
click at [269, 381] on input "Employer Contribution" at bounding box center [260, 394] width 19 height 26
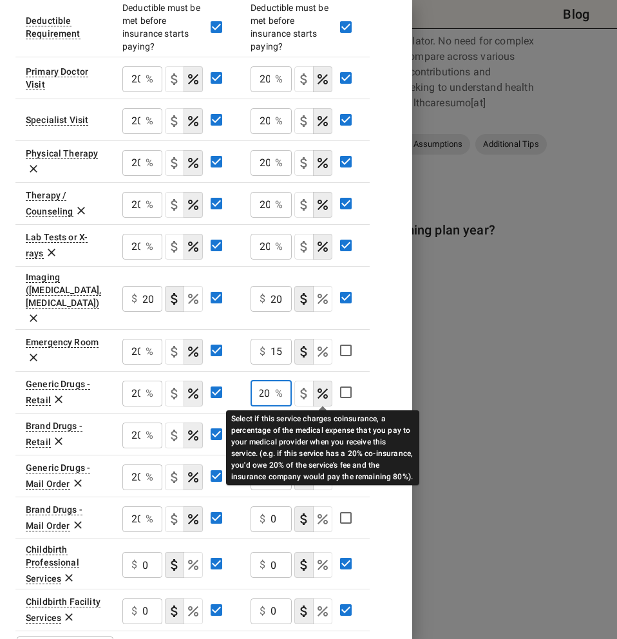
type input "20"
click at [327, 428] on icon "Select if this service charges coinsurance, a percentage of the medical expense…" at bounding box center [322, 435] width 15 height 15
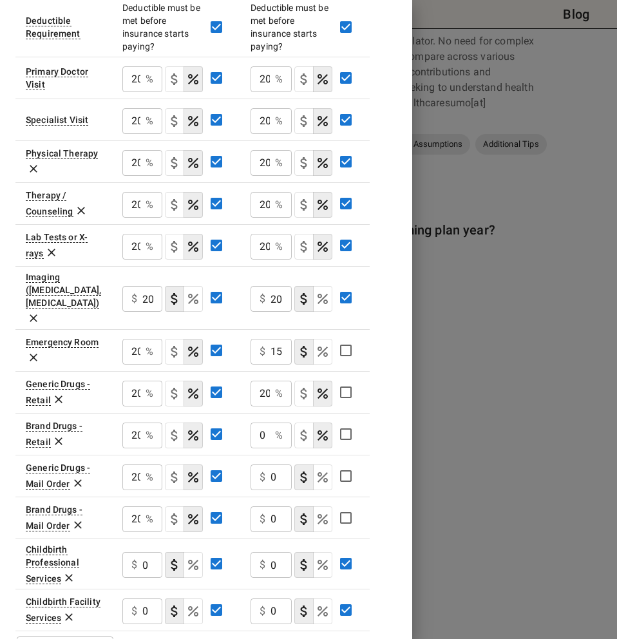
click at [274, 422] on div "0 % ​" at bounding box center [271, 435] width 41 height 26
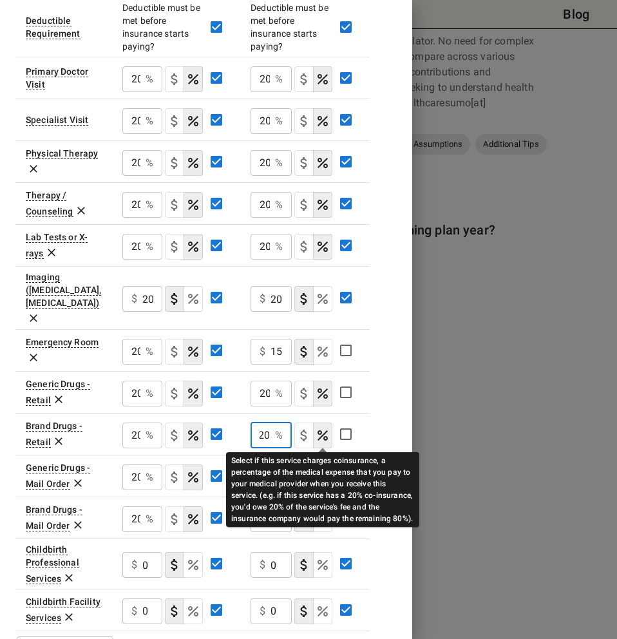
type input "20"
click at [317, 470] on icon "Select if this service charges coinsurance, a percentage of the medical expense…" at bounding box center [322, 477] width 15 height 15
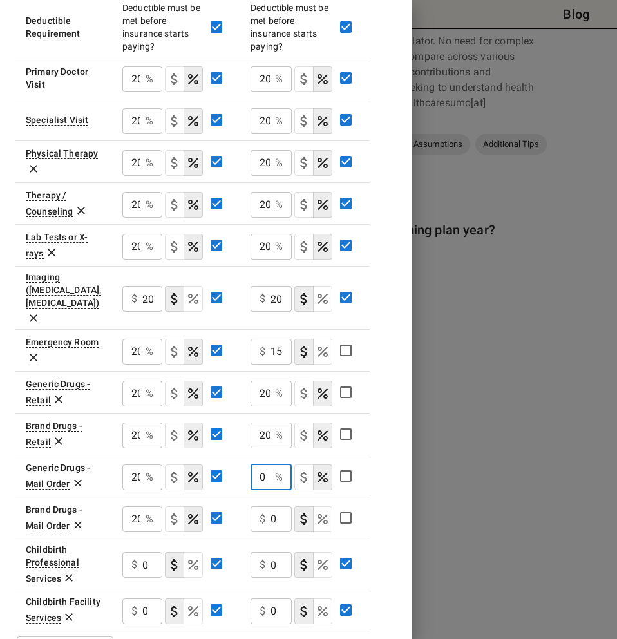
click at [267, 464] on input "0" at bounding box center [260, 477] width 19 height 26
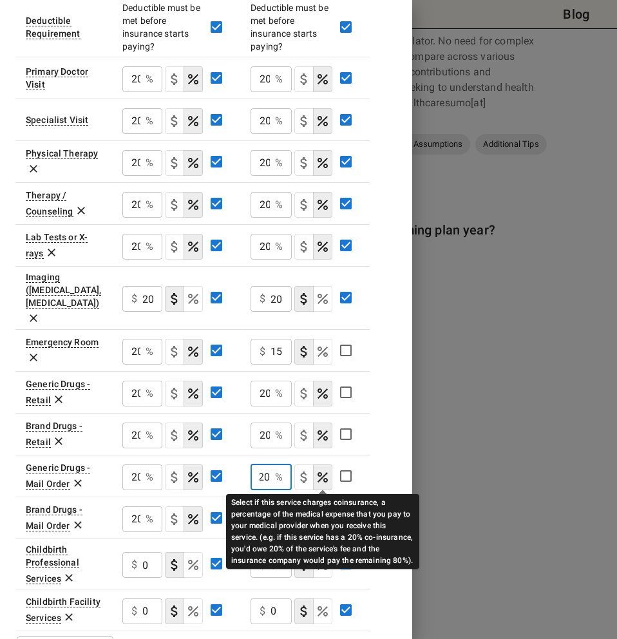
type input "20"
click at [317, 511] on icon "Select if this service charges coinsurance, a percentage of the medical expense…" at bounding box center [322, 518] width 15 height 15
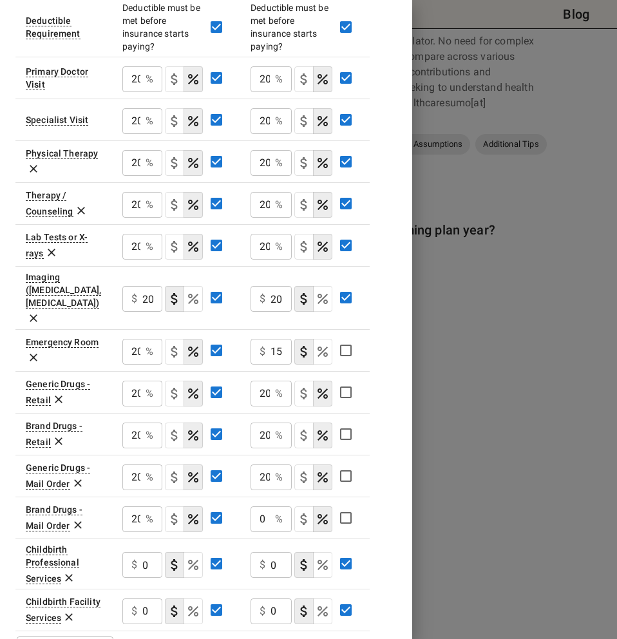
click at [274, 506] on div "0 % ​" at bounding box center [271, 519] width 41 height 26
type input "20"
click at [383, 518] on div "Plan A Plan B In Network In Network Deductible $ 3400 ​ $ 1200 ​ Out of Pocket …" at bounding box center [205, 149] width 381 height 1032
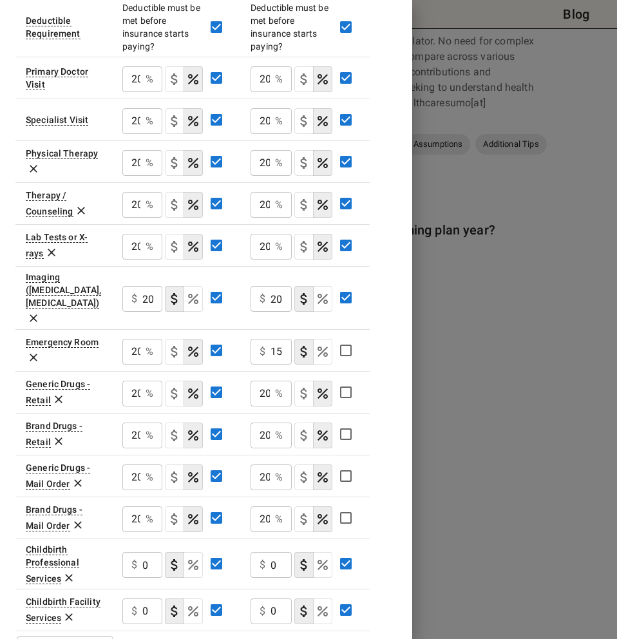
click at [71, 571] on icon at bounding box center [68, 577] width 13 height 13
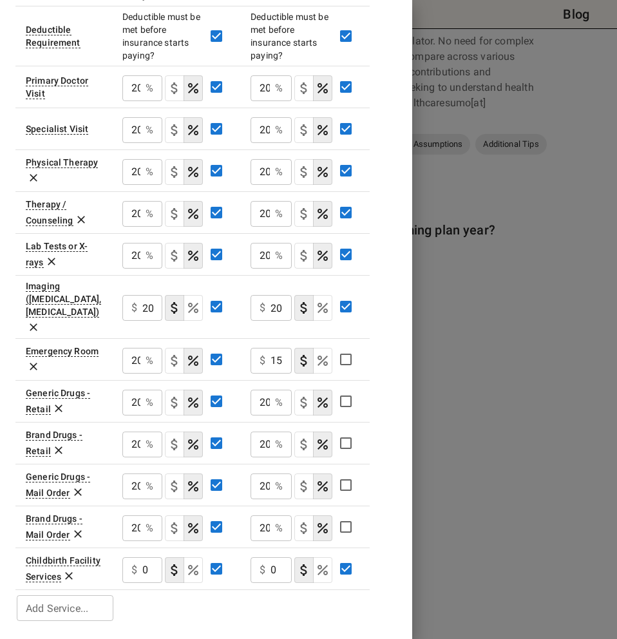
scroll to position [392, 0]
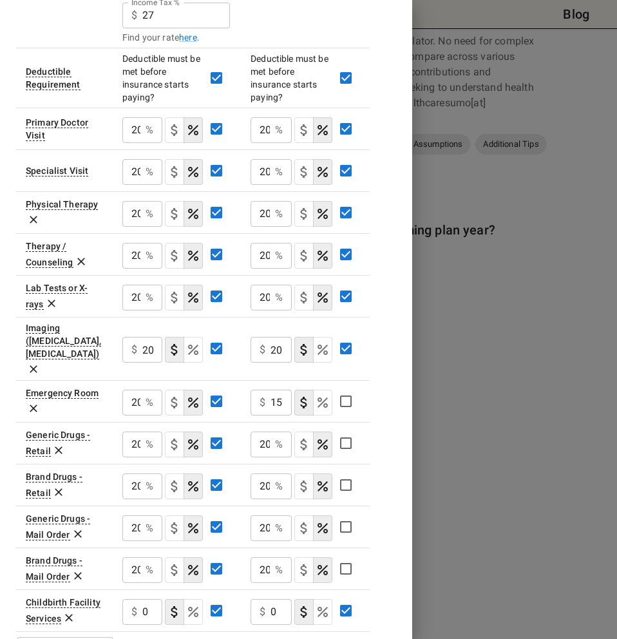
click at [71, 611] on icon at bounding box center [68, 617] width 13 height 13
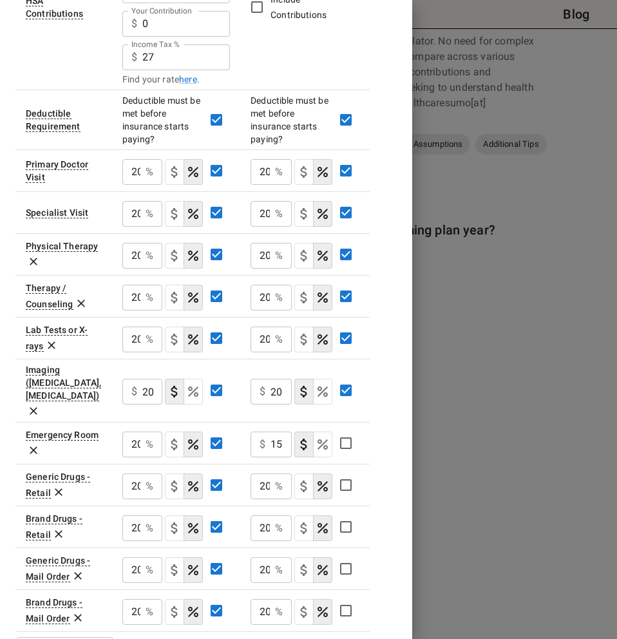
scroll to position [0, 0]
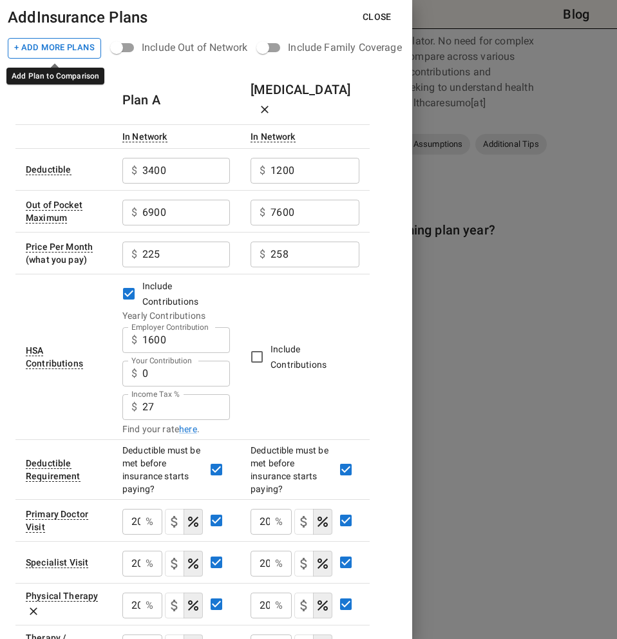
click at [71, 51] on button "+ Add More Plans" at bounding box center [54, 48] width 93 height 21
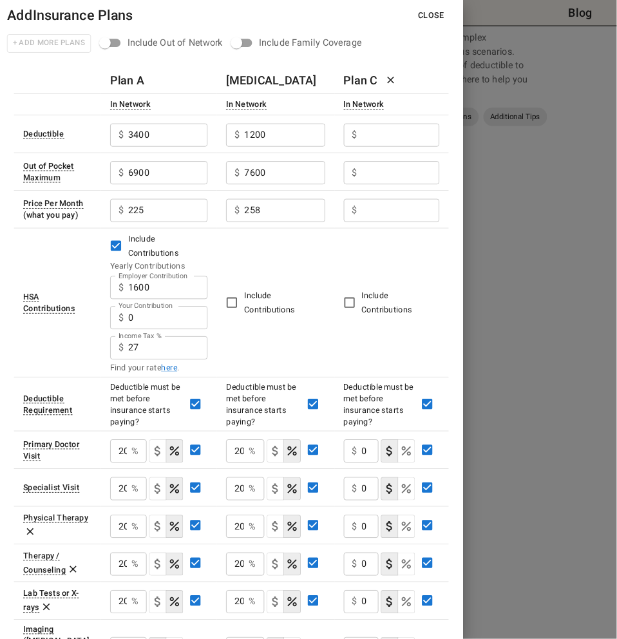
scroll to position [49, 0]
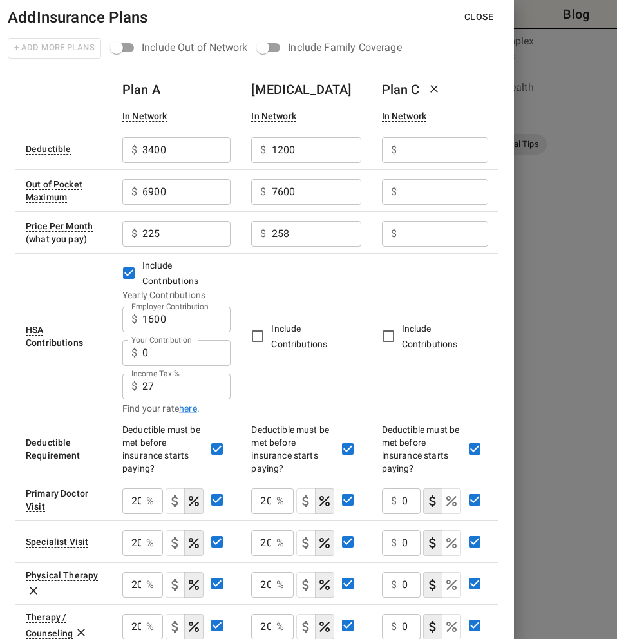
click at [451, 158] on input "Employer Contribution" at bounding box center [445, 150] width 86 height 26
type input "0"
click at [456, 189] on input "Employer Contribution" at bounding box center [445, 192] width 86 height 26
type input "7600"
click at [454, 231] on input "Employer Contribution" at bounding box center [445, 234] width 86 height 26
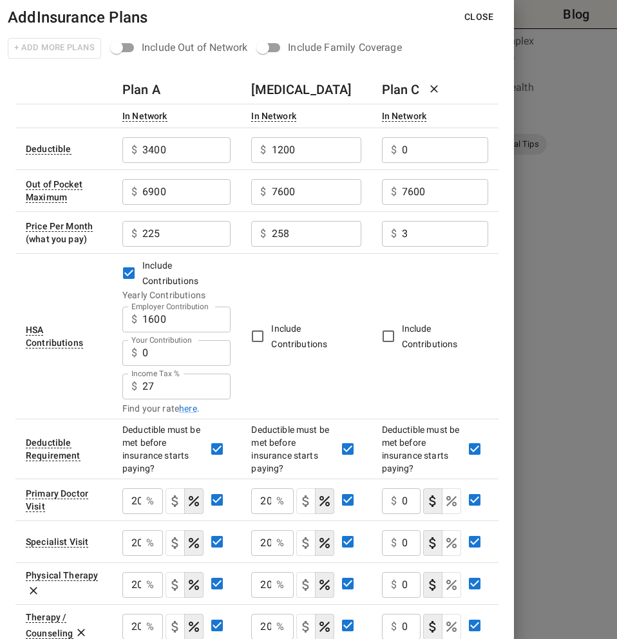
click at [427, 251] on td "$ 3 ​" at bounding box center [435, 232] width 127 height 42
click at [439, 232] on input "3" at bounding box center [445, 234] width 86 height 26
type input "352"
click at [486, 62] on div "Add Insurance Plans Close + Add More Plans Include Out of Network Include Famil…" at bounding box center [257, 319] width 514 height 639
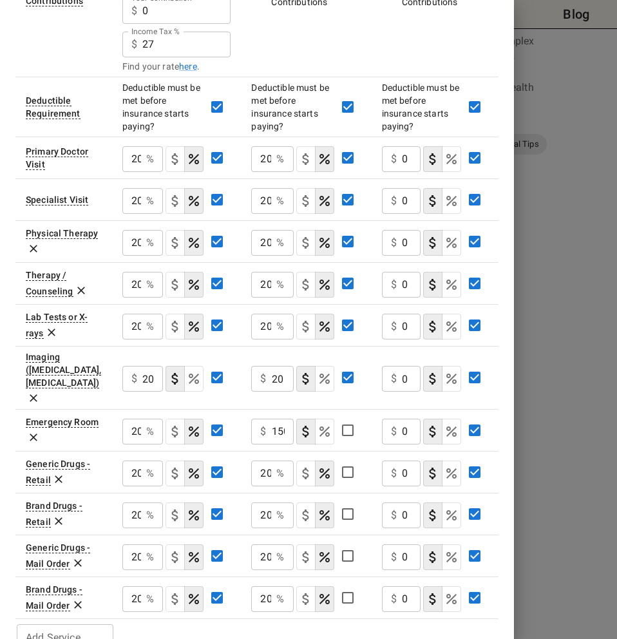
scroll to position [350, 0]
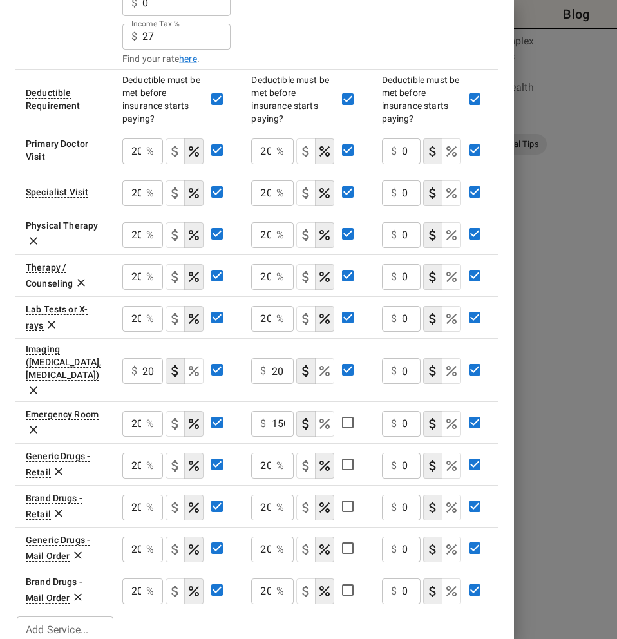
click at [410, 149] on input "0" at bounding box center [411, 151] width 19 height 26
type input "30"
click at [413, 204] on input "0" at bounding box center [411, 193] width 19 height 26
click at [413, 200] on input "0" at bounding box center [411, 193] width 19 height 26
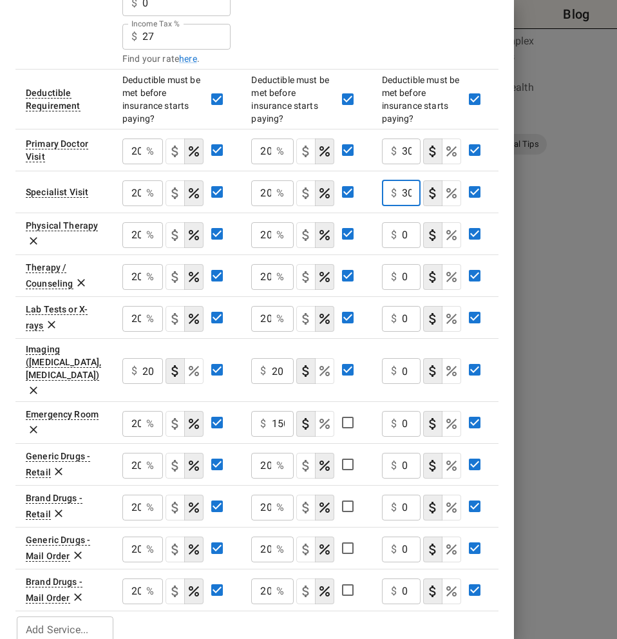
scroll to position [0, 1]
type input "3"
type input "40"
click at [411, 233] on input "0" at bounding box center [411, 235] width 19 height 26
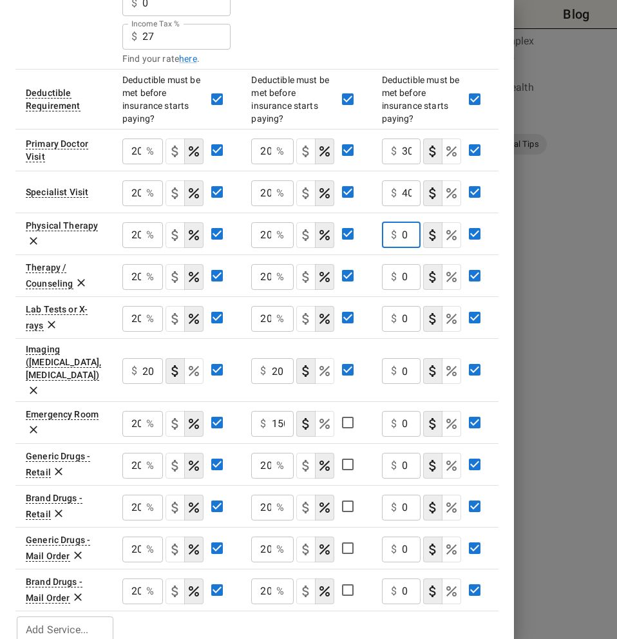
click at [408, 238] on input "0" at bounding box center [411, 235] width 19 height 26
type input "40"
click at [410, 270] on input "0" at bounding box center [411, 277] width 19 height 26
type input "40"
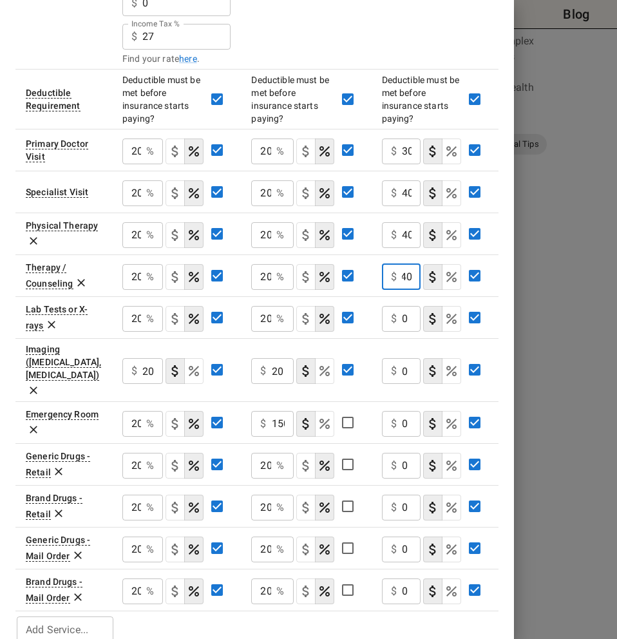
click at [413, 325] on input "0" at bounding box center [411, 319] width 19 height 26
type input "0"
click at [408, 411] on input "0" at bounding box center [411, 424] width 19 height 26
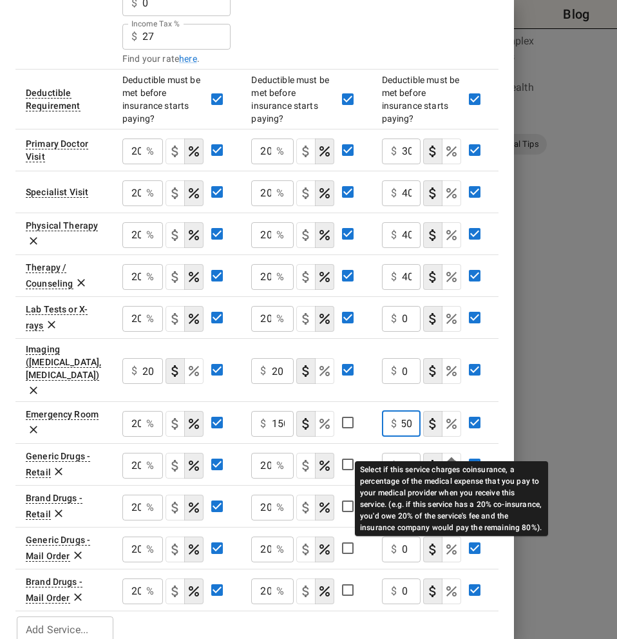
type input "150"
click at [446, 458] on icon "Select if this service charges coinsurance, a percentage of the medical expense…" at bounding box center [451, 465] width 15 height 15
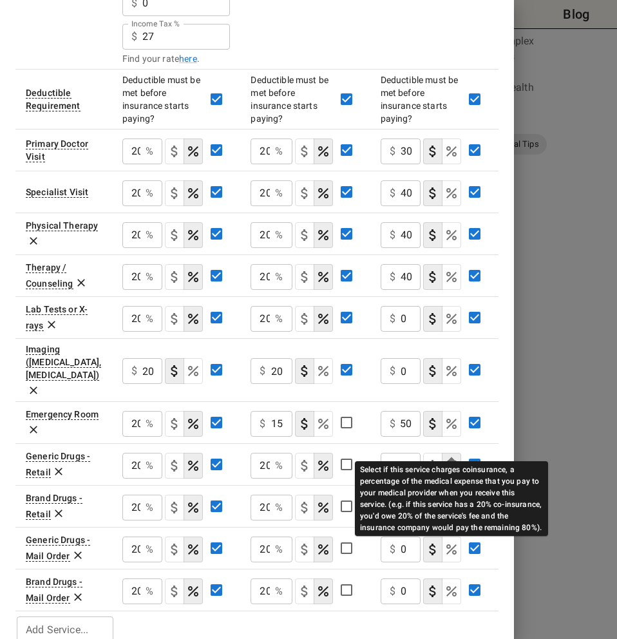
scroll to position [0, 0]
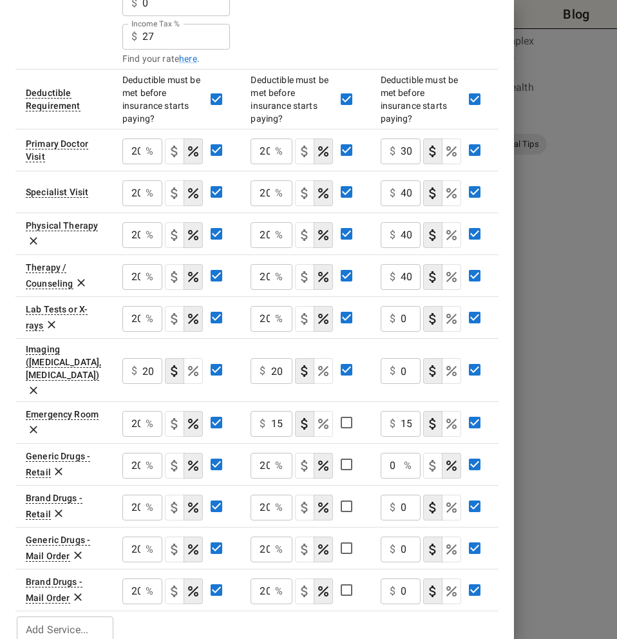
click at [402, 453] on div "0 % ​" at bounding box center [401, 466] width 40 height 26
type input "20"
click at [449, 495] on button "coinsurance" at bounding box center [451, 508] width 19 height 26
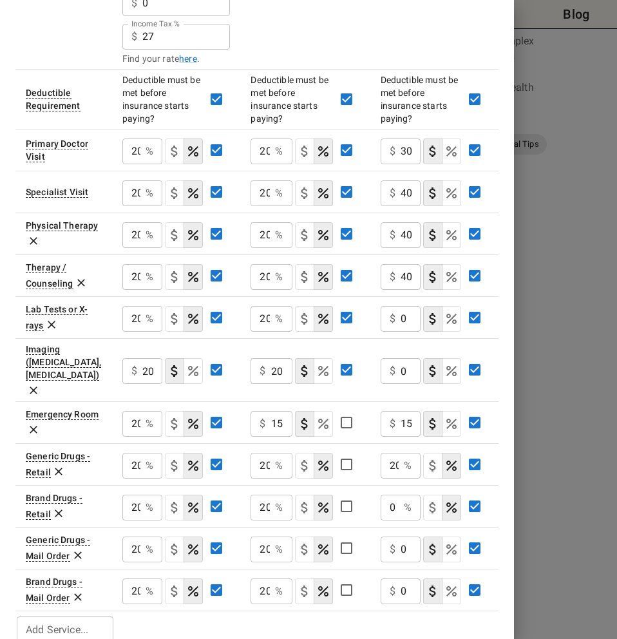
click at [388, 495] on input "0" at bounding box center [390, 508] width 18 height 26
click at [402, 495] on div "0 % ​" at bounding box center [401, 508] width 40 height 26
type input "20"
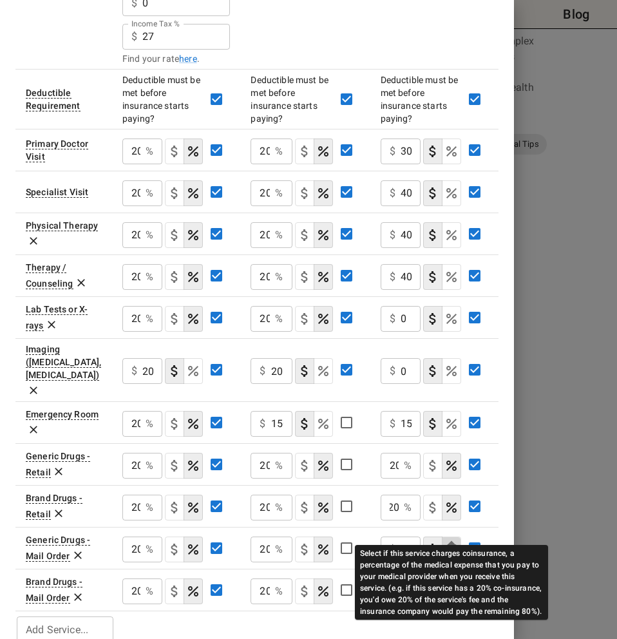
click at [444, 542] on icon "Select if this service charges coinsurance, a percentage of the medical expense…" at bounding box center [451, 549] width 15 height 15
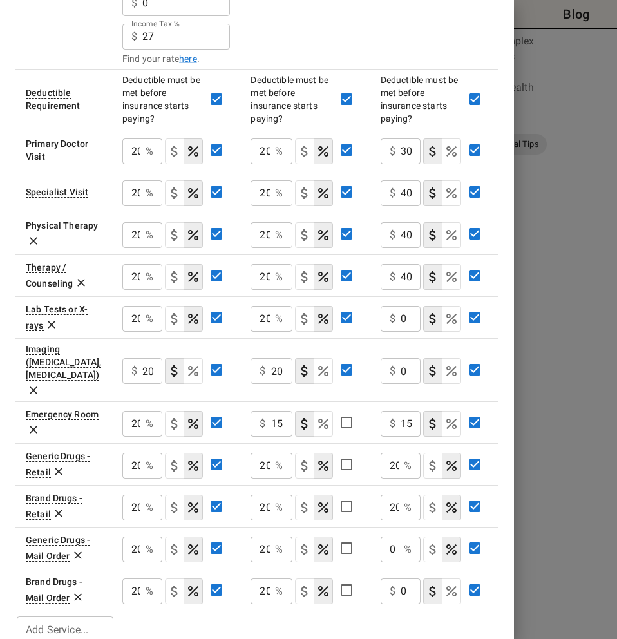
click at [399, 536] on div "0 % ​" at bounding box center [401, 549] width 40 height 26
type input "20"
click at [395, 602] on table "Plan A Plan B Plan C In Network In Network In Network Deductible $ 3400 ​ $ 120…" at bounding box center [256, 185] width 483 height 919
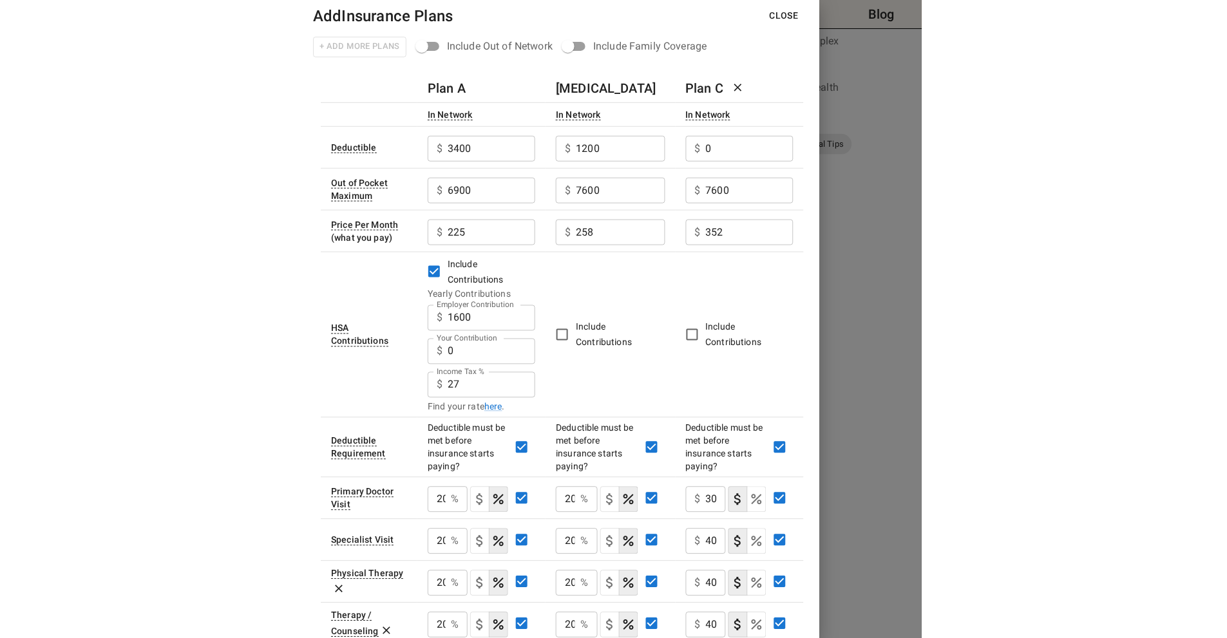
scroll to position [0, 0]
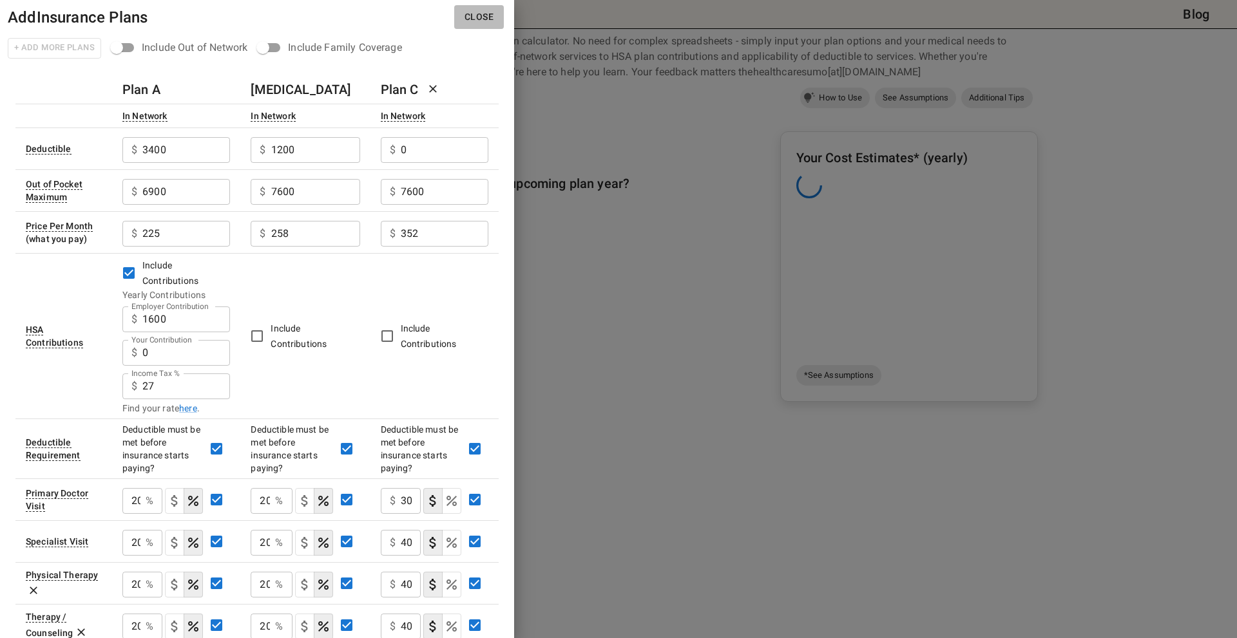
click at [474, 16] on button "Close" at bounding box center [479, 17] width 50 height 24
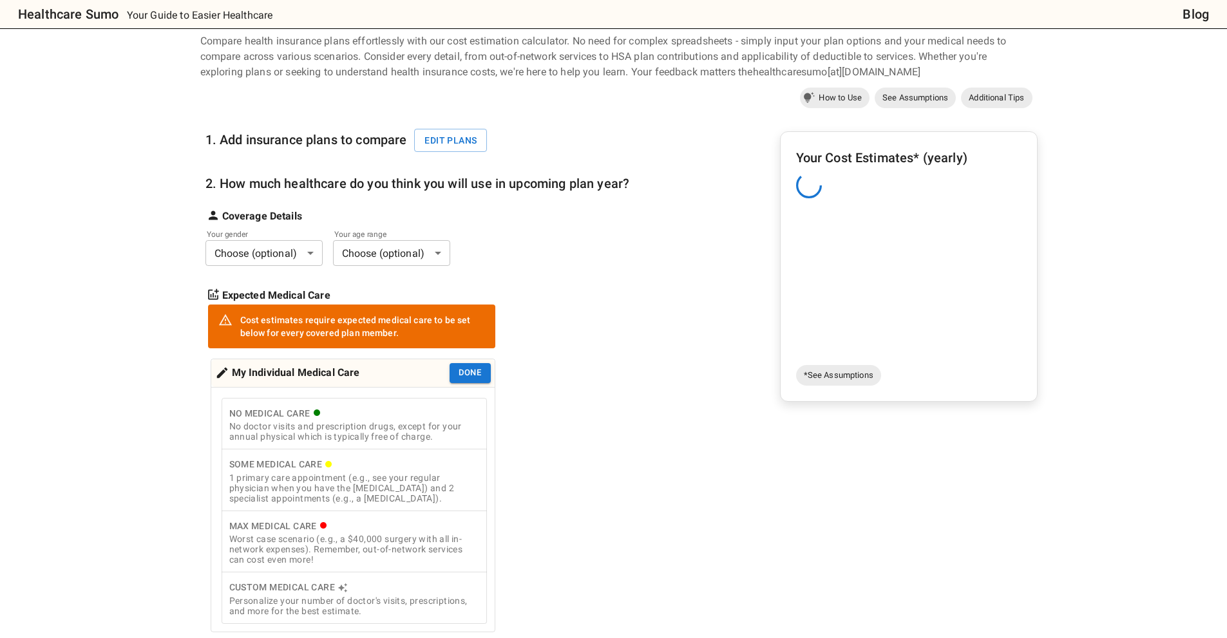
click at [292, 251] on body "Healthcare Sumo Your Guide to Easier Healthcare Blog Health Insurance Calculato…" at bounding box center [613, 549] width 1227 height 1197
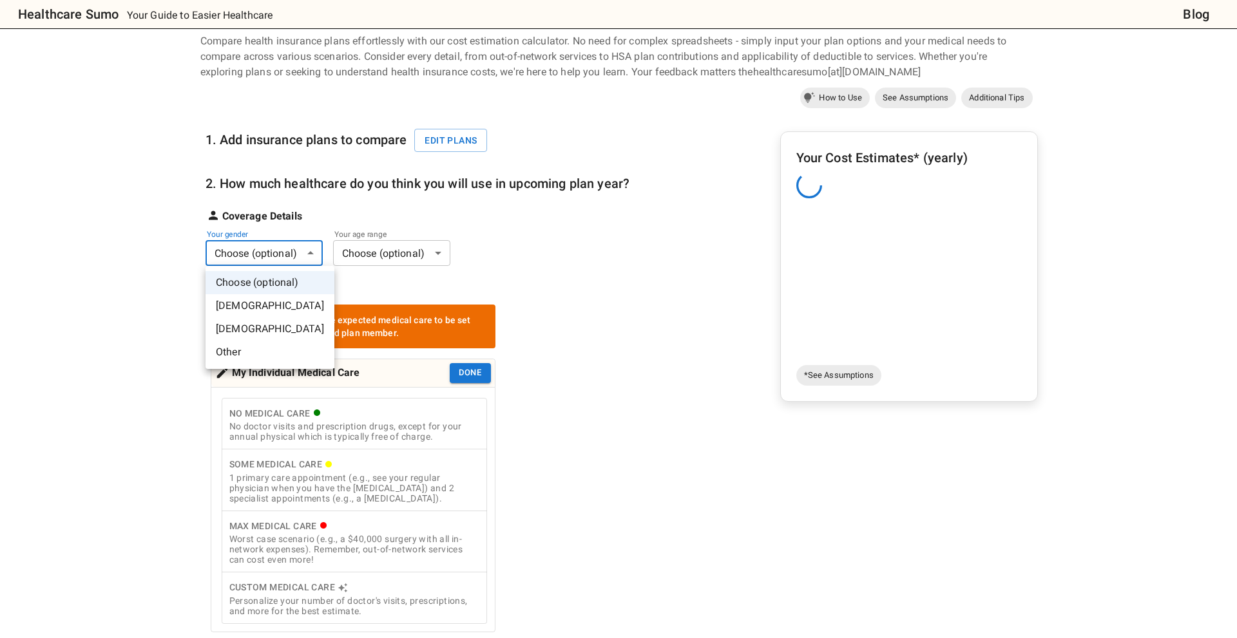
click at [256, 309] on li "Male" at bounding box center [269, 305] width 129 height 23
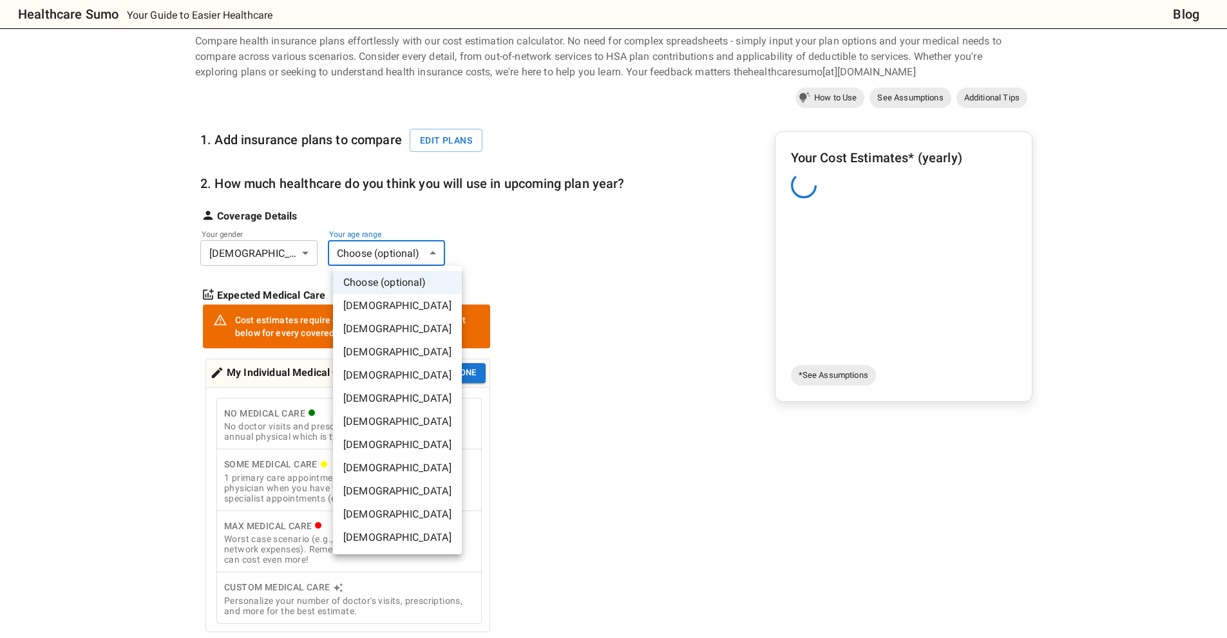
click at [426, 255] on body "Healthcare Sumo Your Guide to Easier Healthcare Blog Health Insurance Calculato…" at bounding box center [613, 549] width 1227 height 1197
click at [376, 360] on li "25-30 years old" at bounding box center [397, 352] width 129 height 23
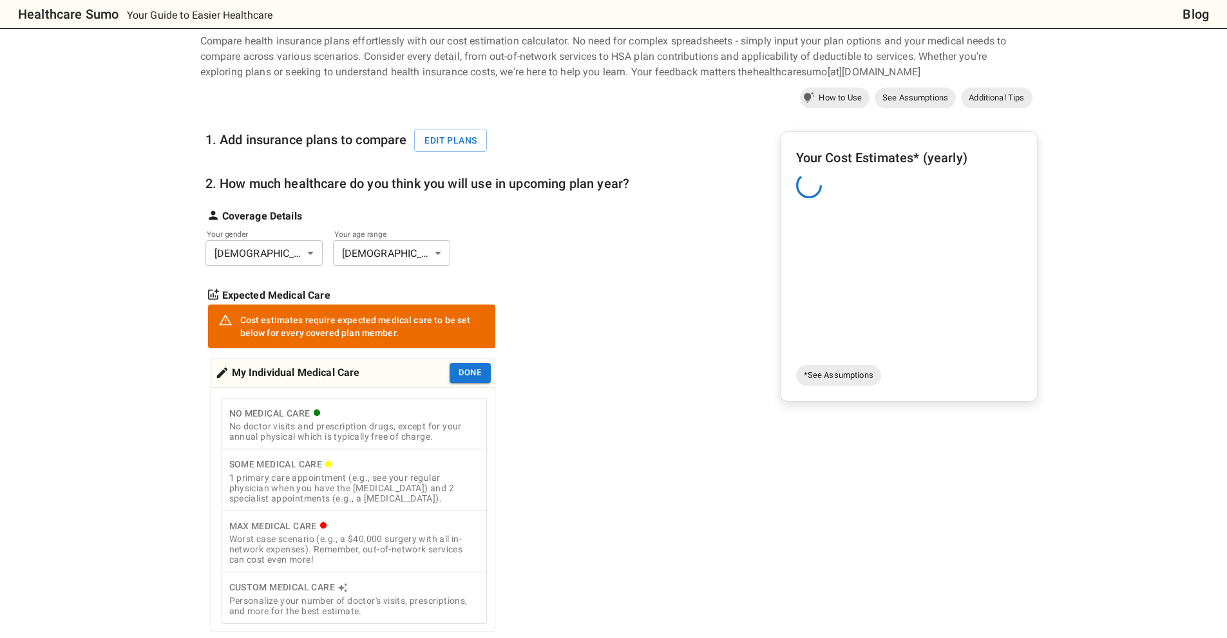
click at [582, 323] on div "1. Add insurance plans to compare Edit plans 2. How much healthcare do you thin…" at bounding box center [417, 372] width 424 height 520
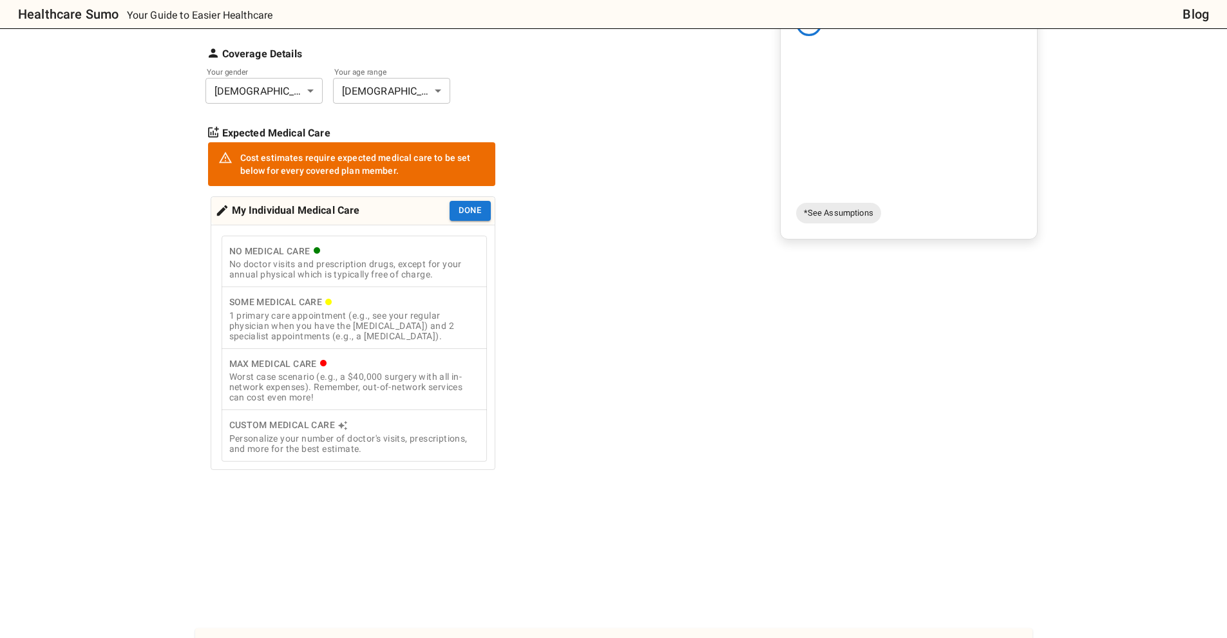
scroll to position [225, 0]
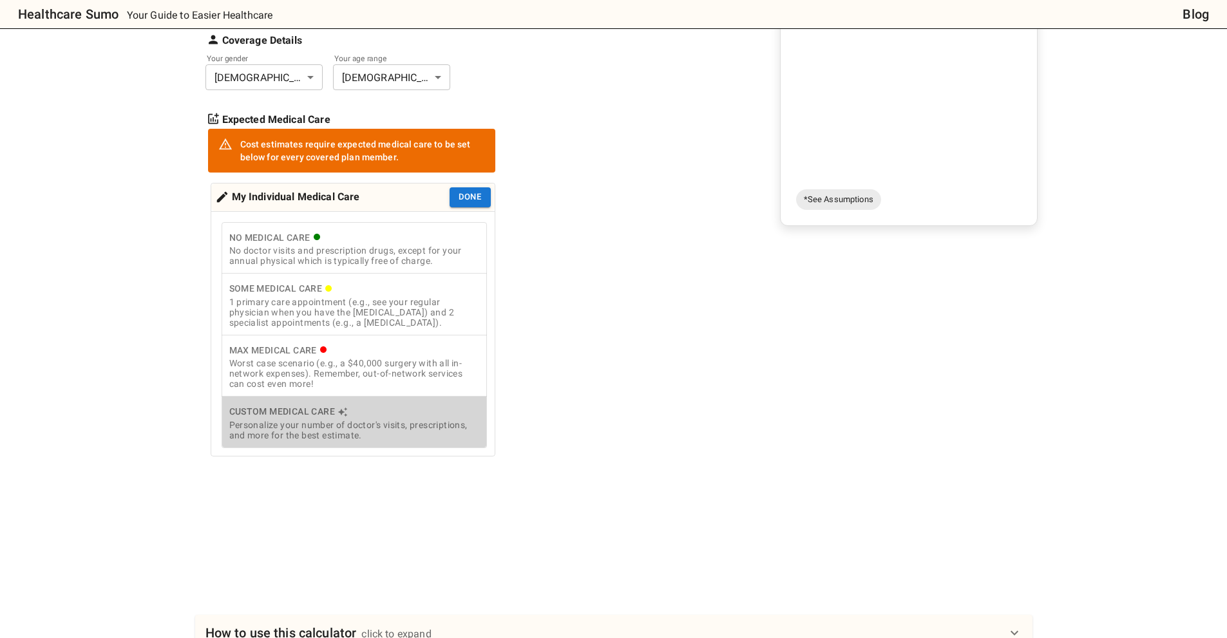
click at [428, 430] on div "Personalize your number of doctor's visits, prescriptions, and more for the bes…" at bounding box center [354, 430] width 250 height 21
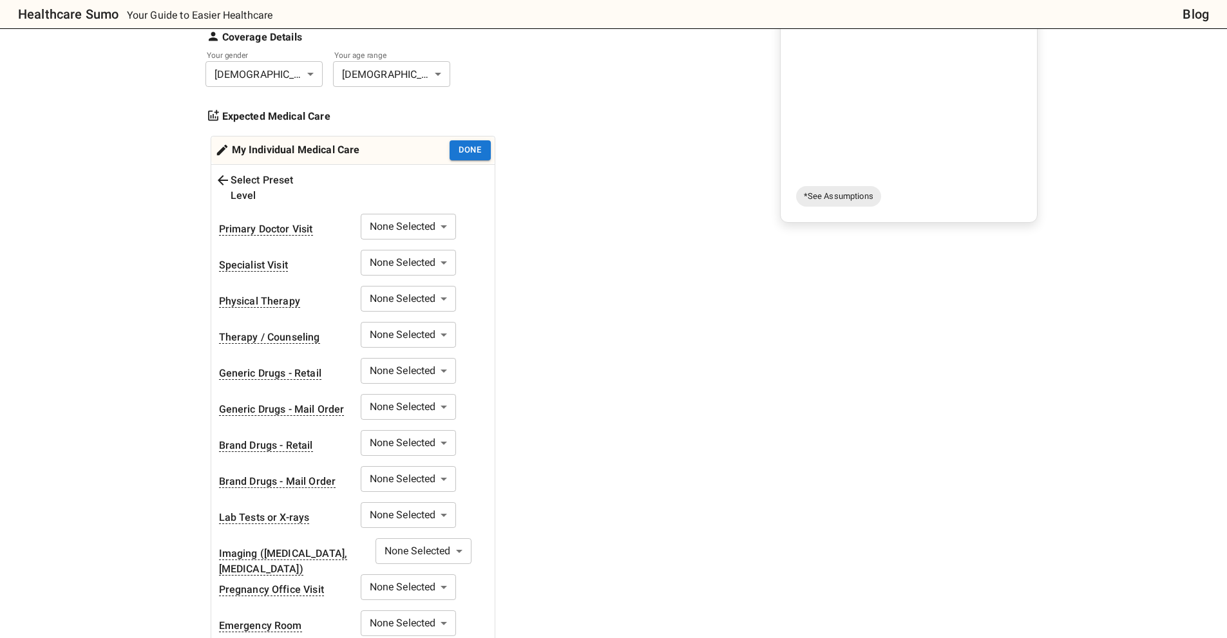
scroll to position [211, 0]
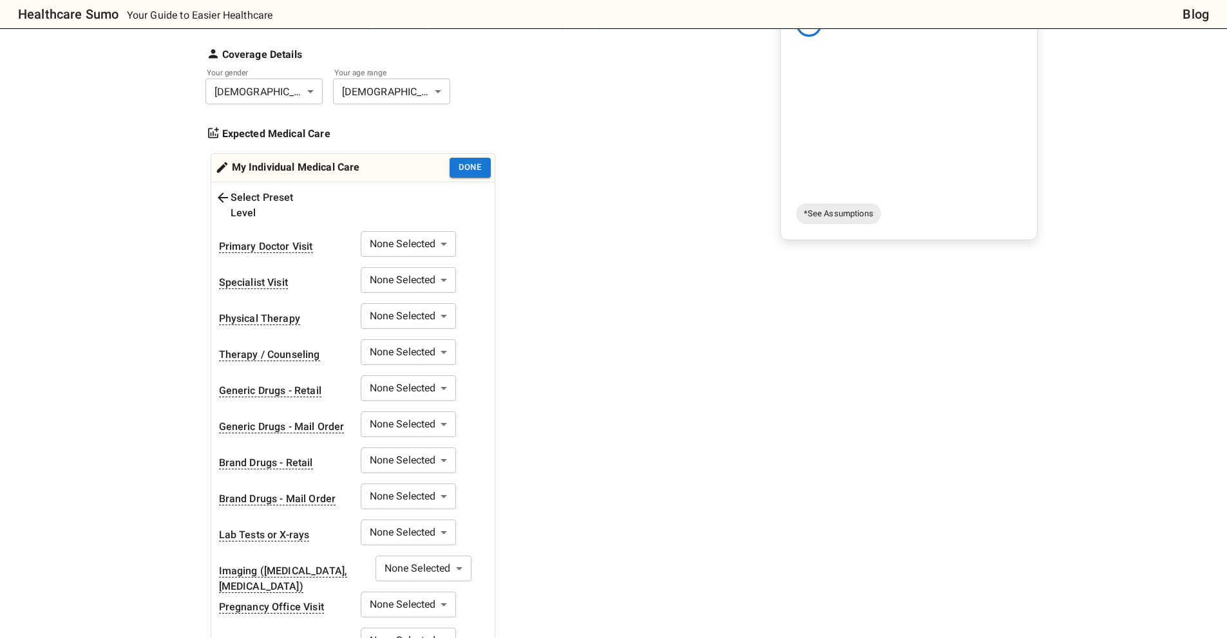
click at [221, 194] on icon at bounding box center [222, 197] width 15 height 15
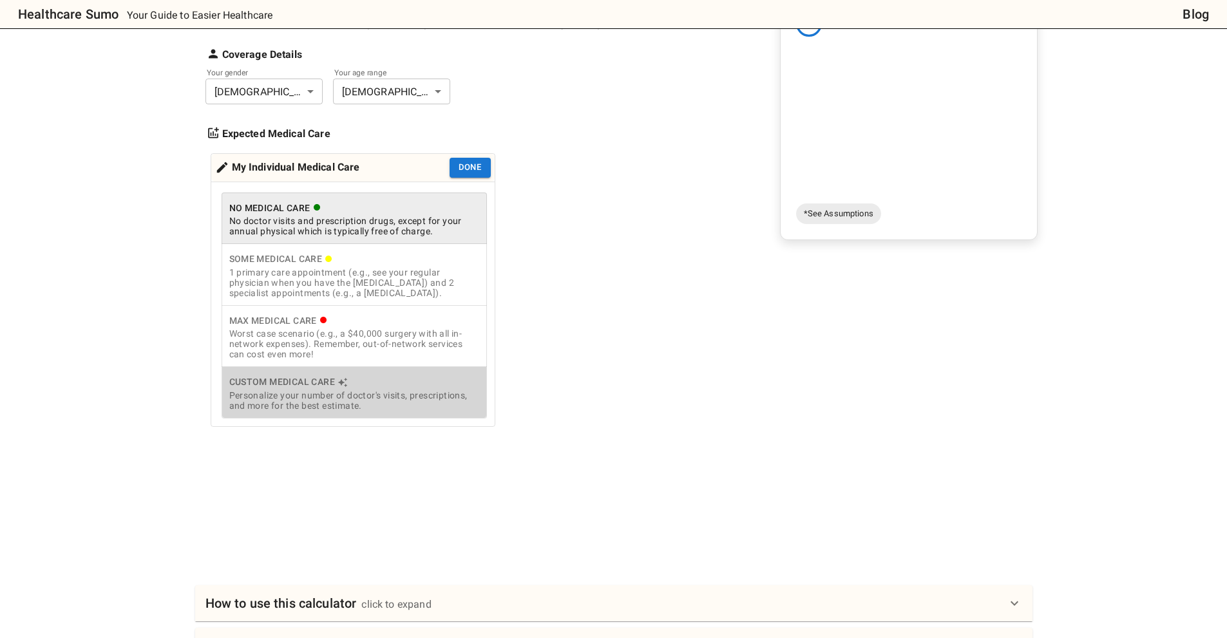
drag, startPoint x: 287, startPoint y: 404, endPoint x: 286, endPoint y: 335, distance: 68.9
click at [286, 335] on div "No Medical Care No doctor visits and prescription drugs, except for your annual…" at bounding box center [354, 306] width 265 height 226
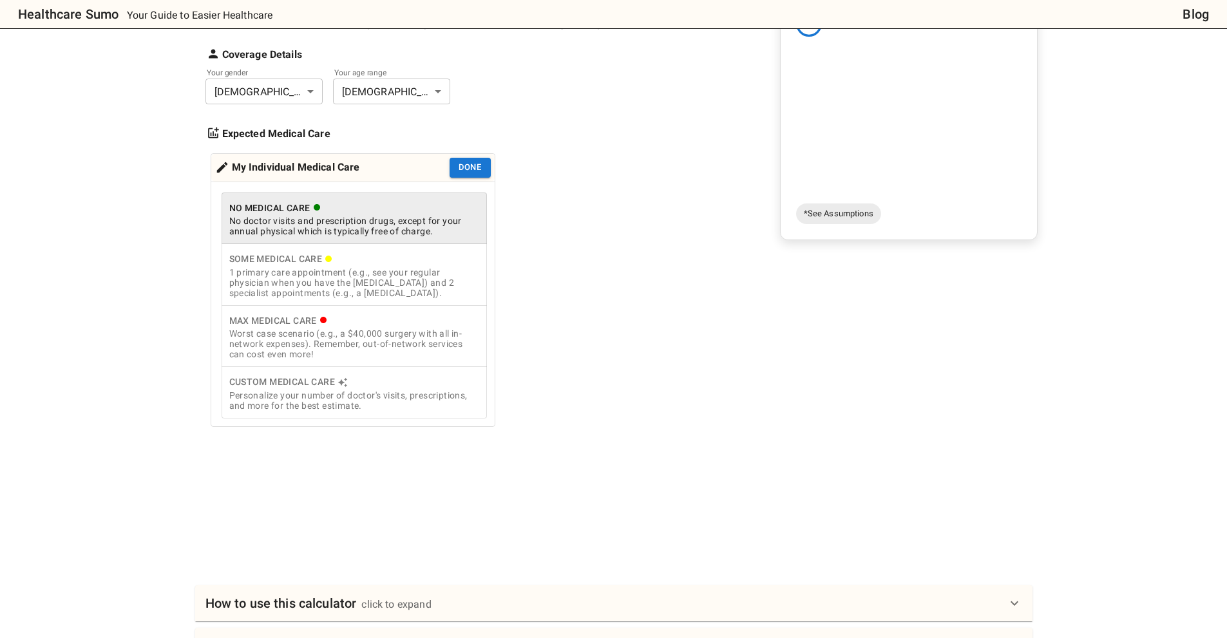
click at [286, 335] on div "Worst case scenario (e.g., a $40,000 surgery with all in-network expenses). Rem…" at bounding box center [354, 343] width 250 height 31
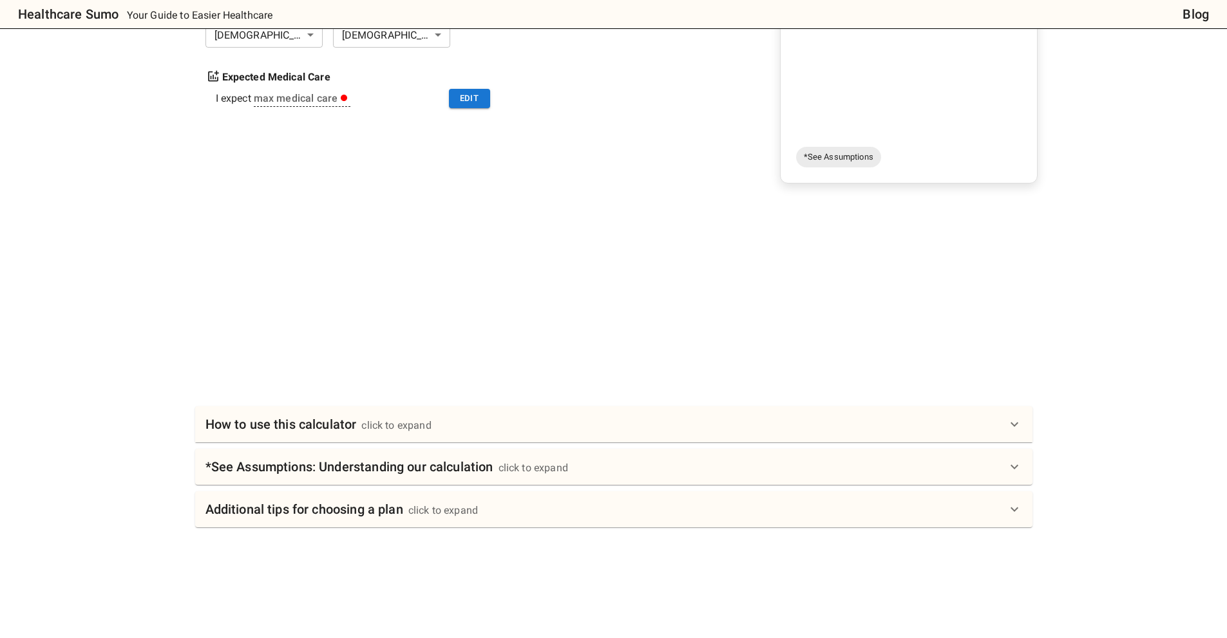
scroll to position [268, 0]
click at [422, 426] on div "click to expand" at bounding box center [396, 424] width 70 height 15
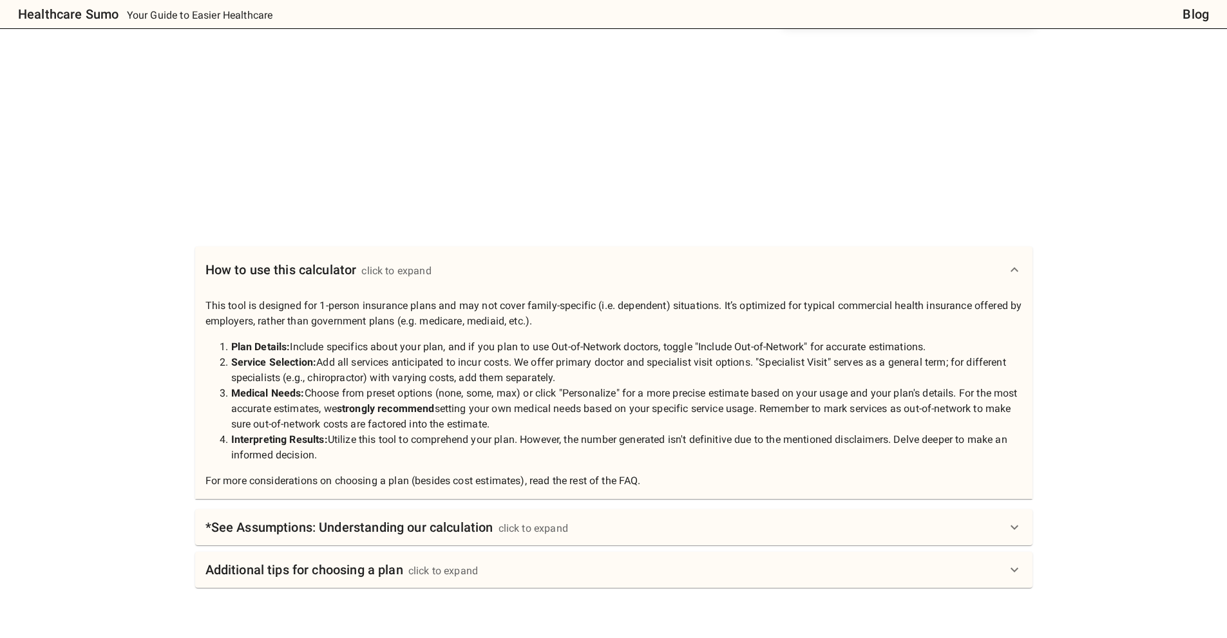
scroll to position [586, 0]
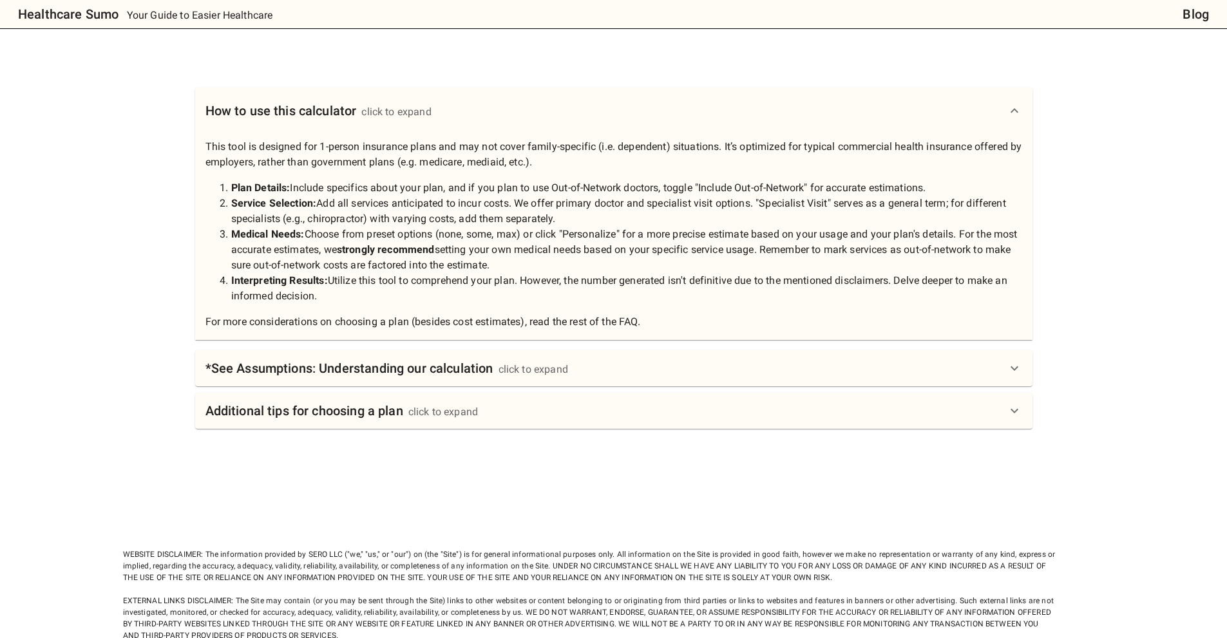
click at [437, 386] on div "*See Assumptions: Understanding our calculation click to expand" at bounding box center [613, 368] width 837 height 36
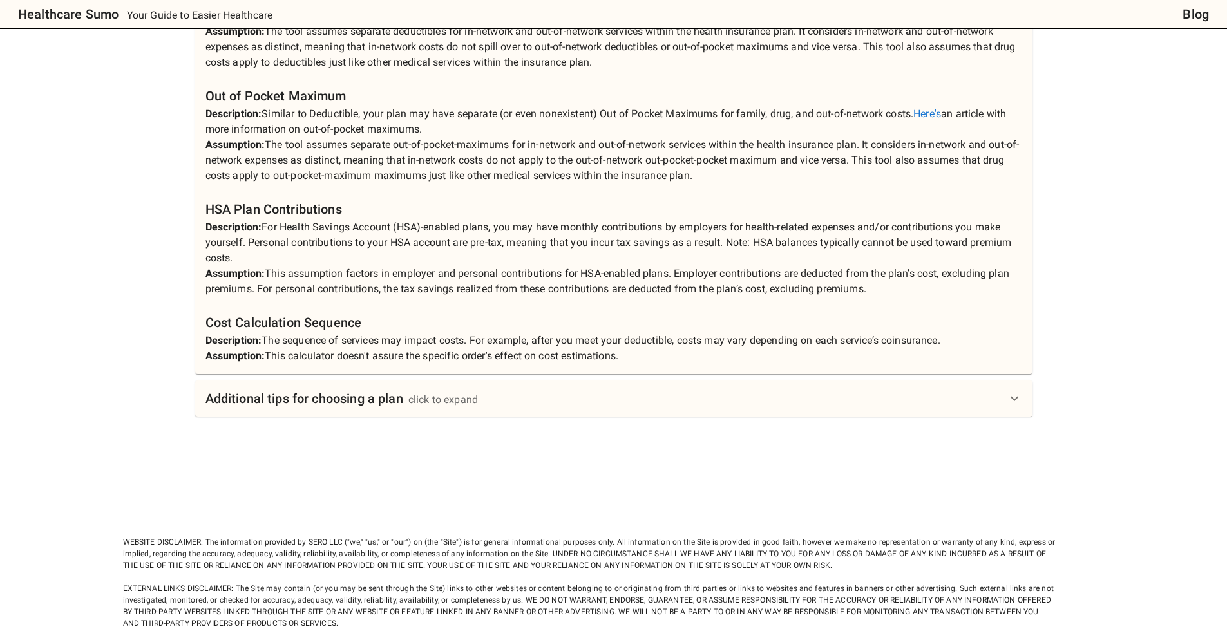
scroll to position [1181, 0]
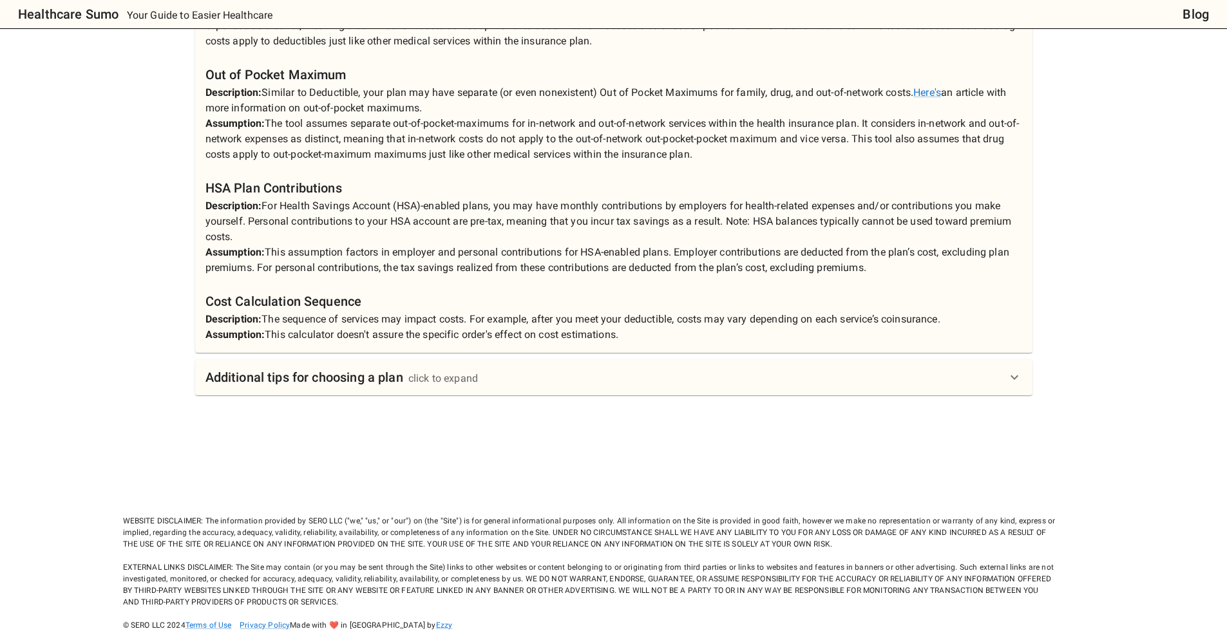
click at [451, 388] on div "Additional tips for choosing a plan click to expand" at bounding box center [613, 377] width 837 height 36
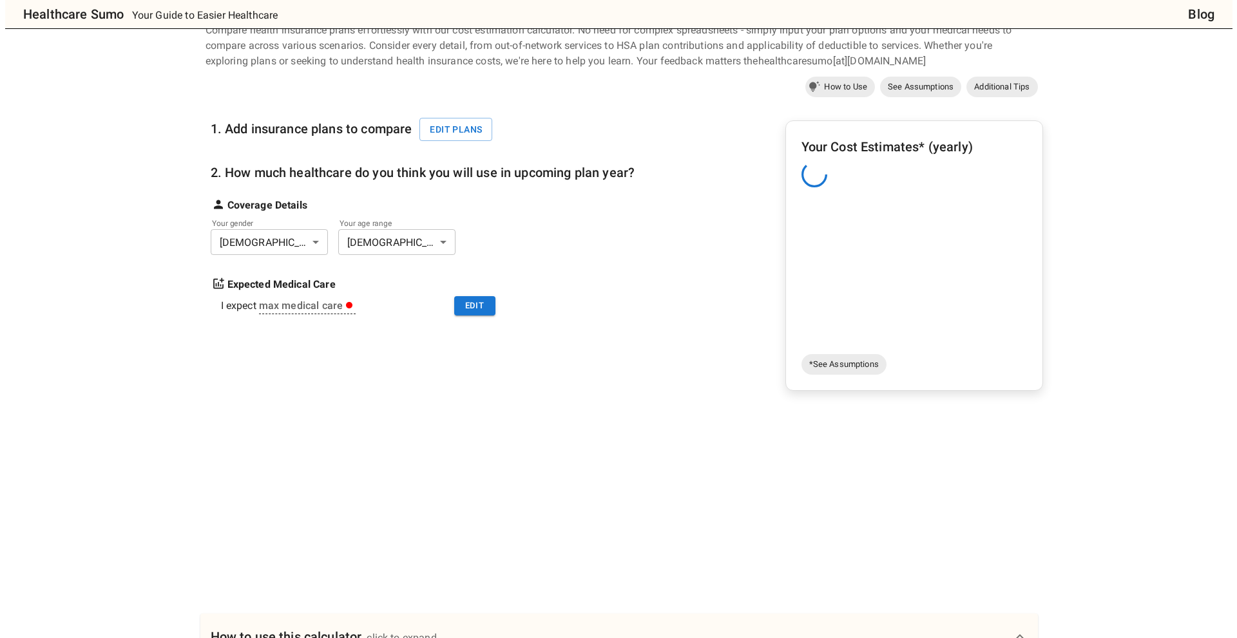
scroll to position [0, 0]
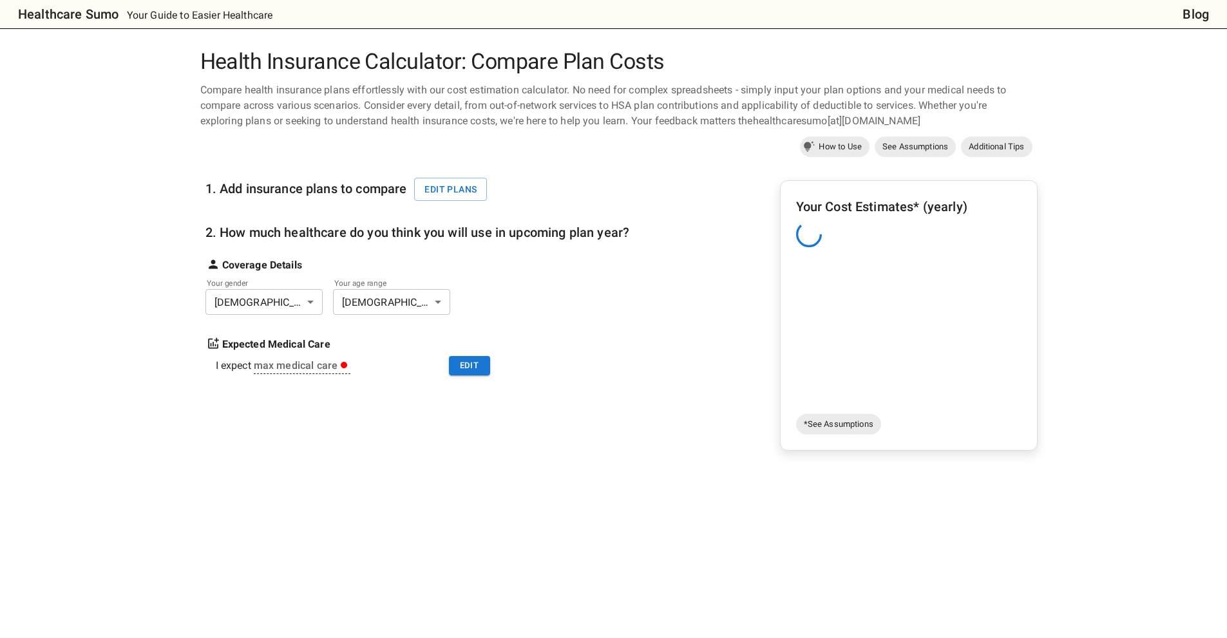
click at [925, 336] on div "Your Cost Estimates* (yearly)" at bounding box center [908, 302] width 225 height 213
click at [461, 180] on button "Edit plans" at bounding box center [450, 190] width 73 height 24
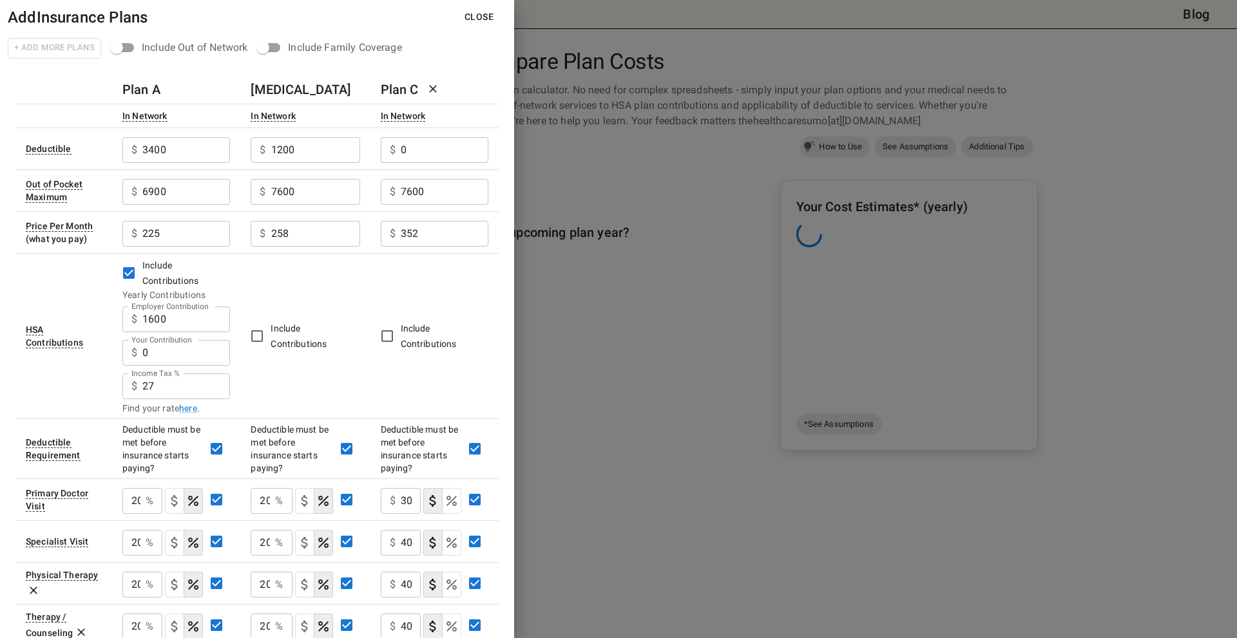
click at [482, 12] on button "Close" at bounding box center [479, 17] width 50 height 24
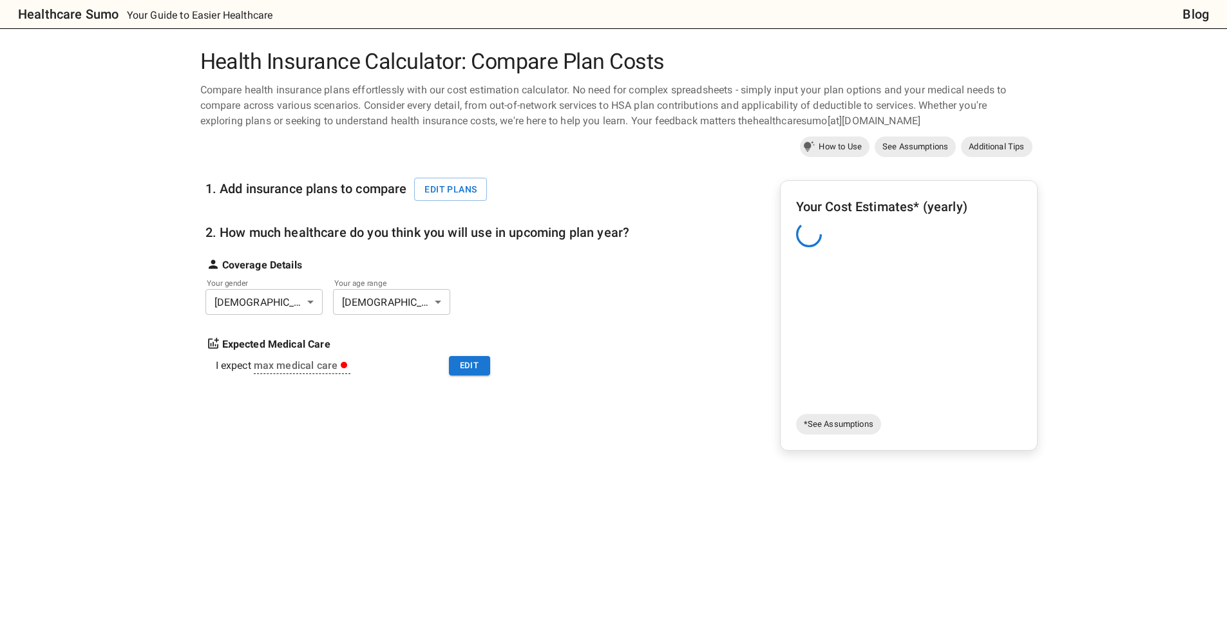
click at [806, 284] on div "Your Cost Estimates* (yearly)" at bounding box center [908, 302] width 225 height 213
click at [849, 430] on span "*See Assumptions" at bounding box center [838, 424] width 85 height 13
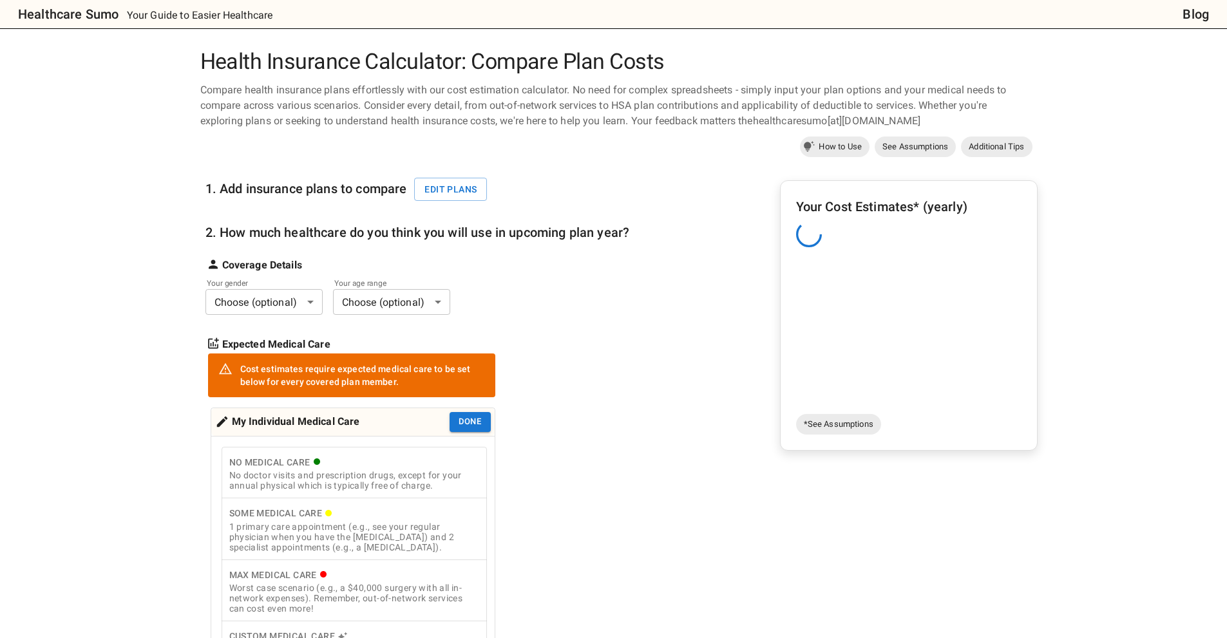
scroll to position [49, 0]
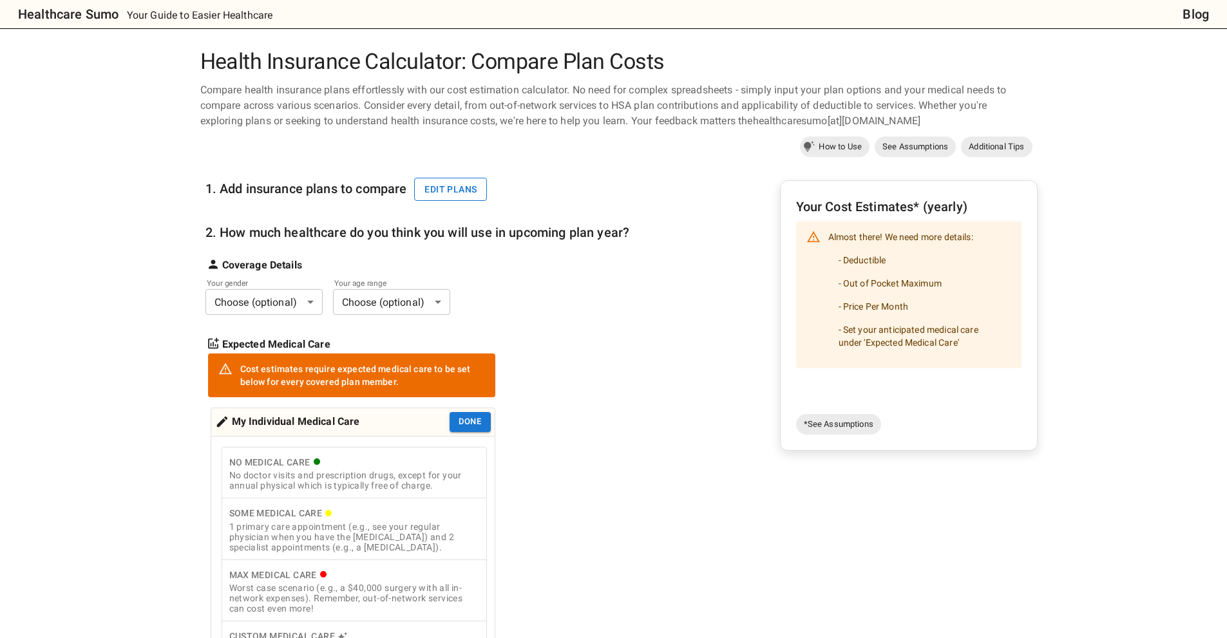
click at [442, 191] on button "Edit plans" at bounding box center [450, 190] width 73 height 24
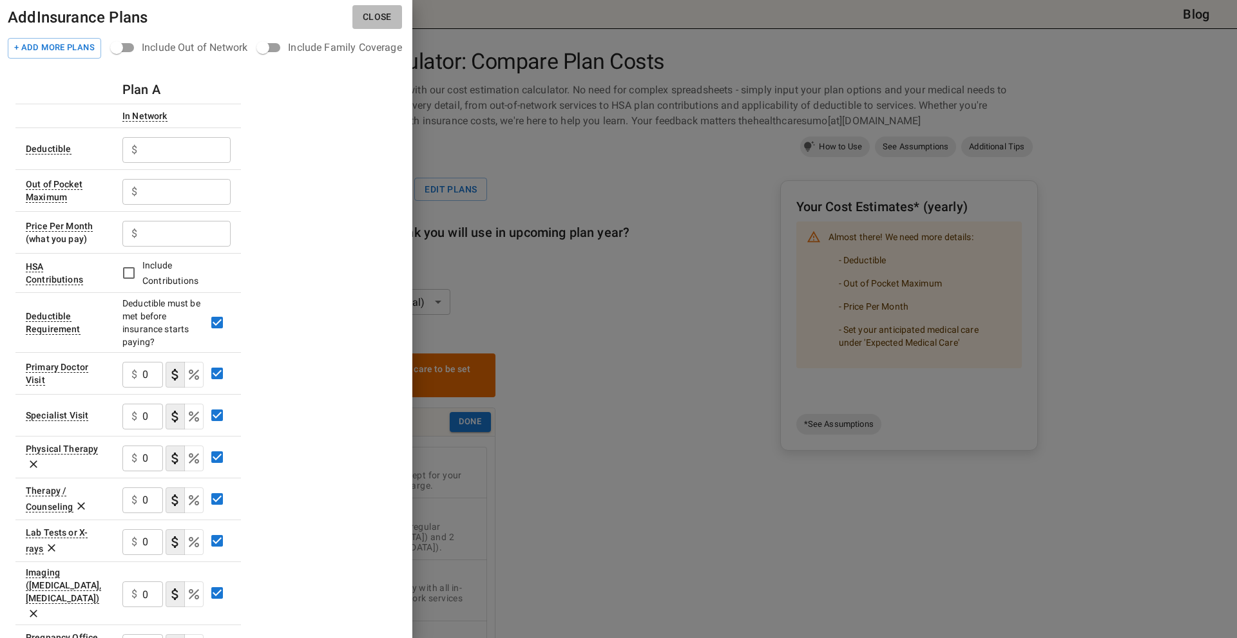
click at [394, 26] on button "Close" at bounding box center [377, 17] width 50 height 24
